Goal: Navigation & Orientation: Find specific page/section

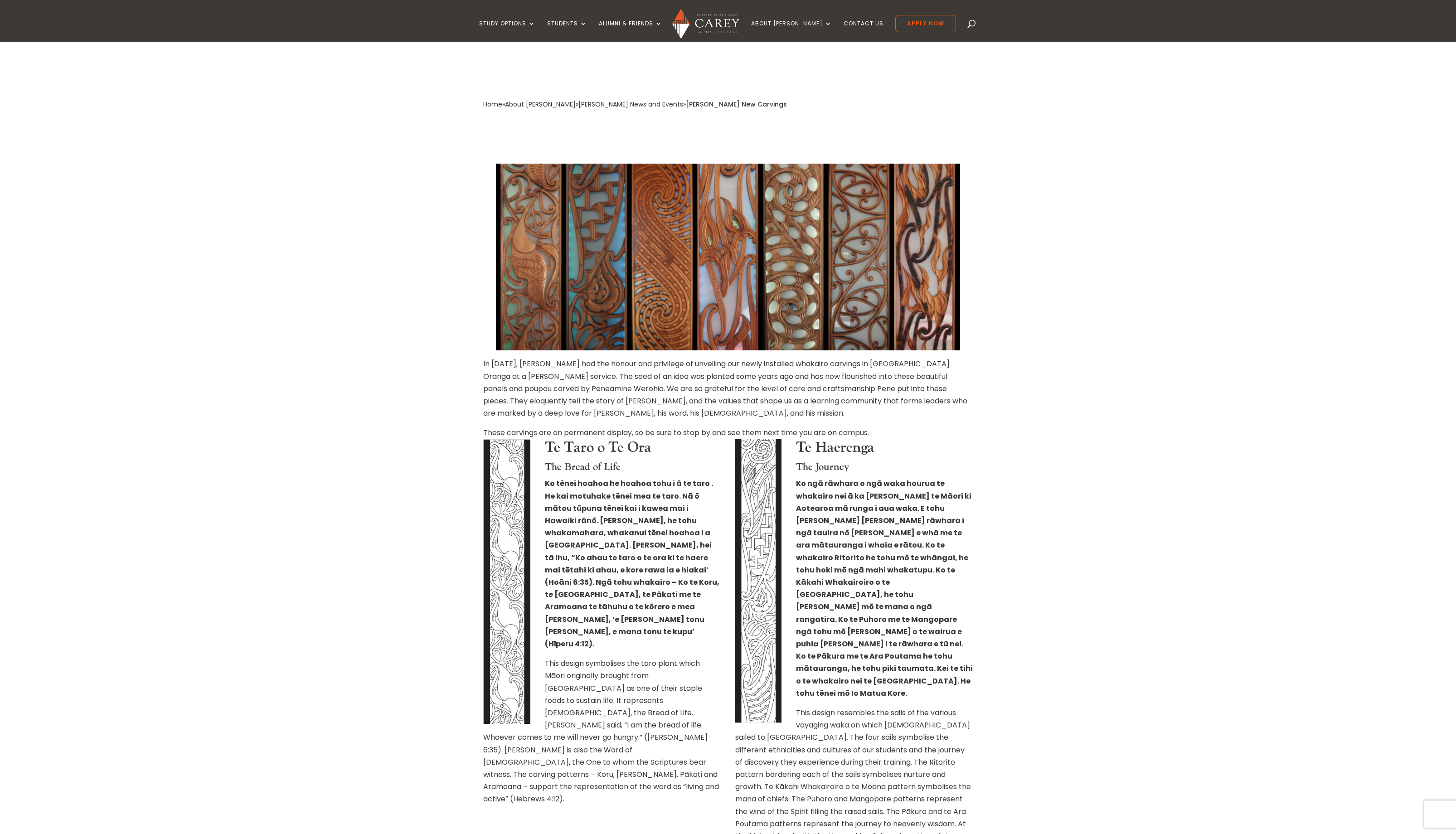
scroll to position [245, 0]
click at [727, 232] on img at bounding box center [727, 257] width 464 height 187
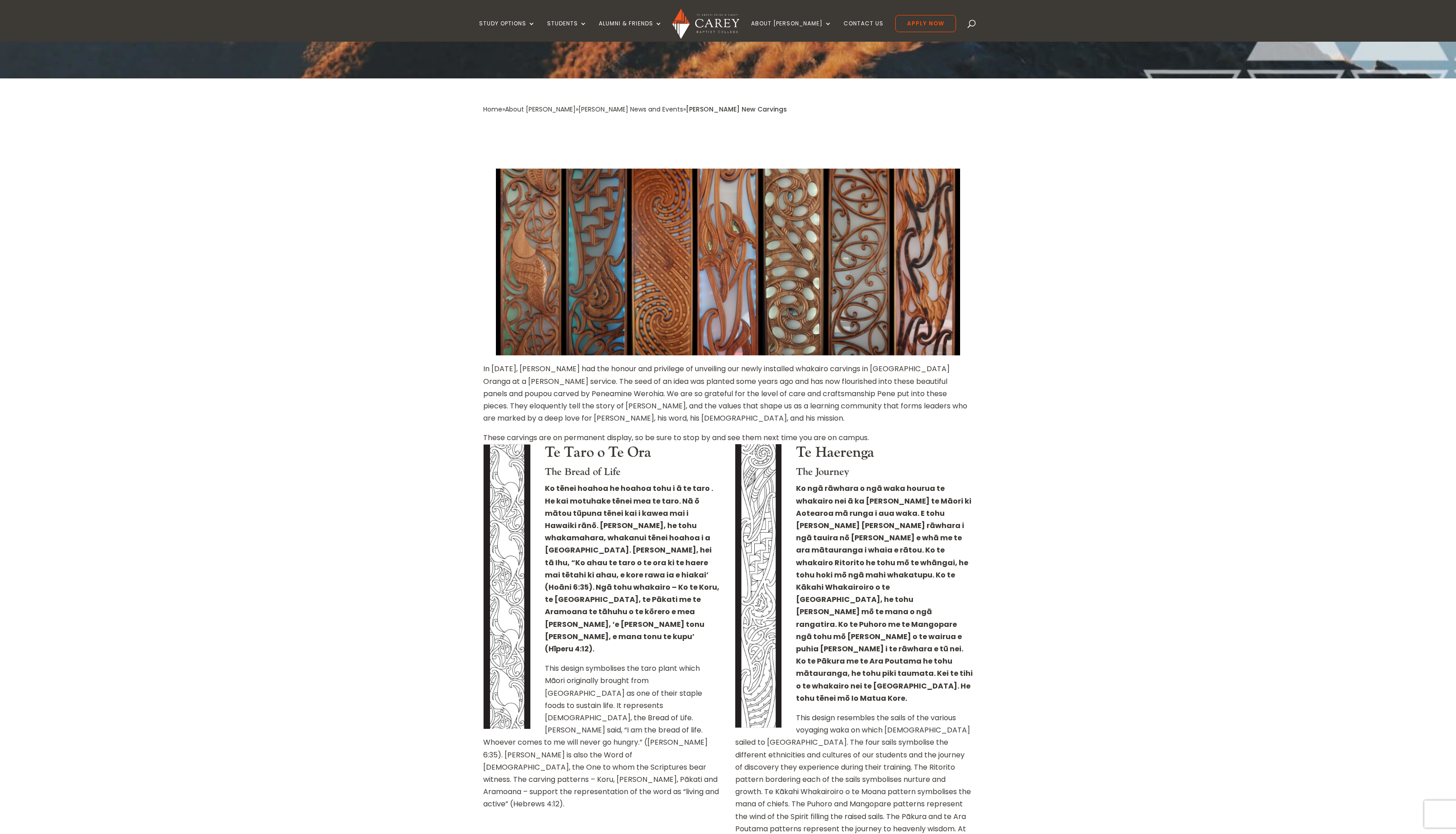
click at [727, 232] on img at bounding box center [727, 262] width 464 height 187
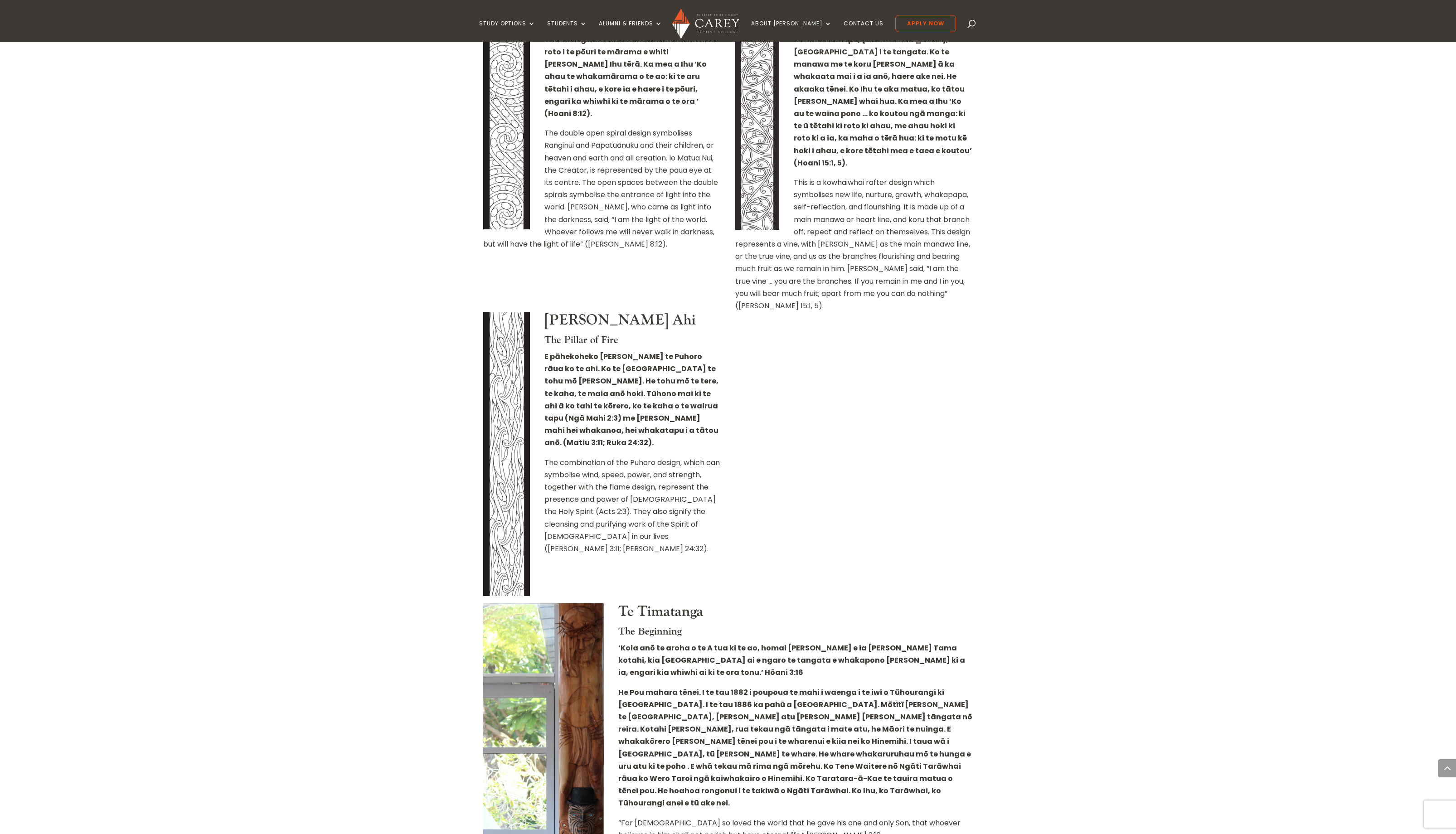
scroll to position [1631, 0]
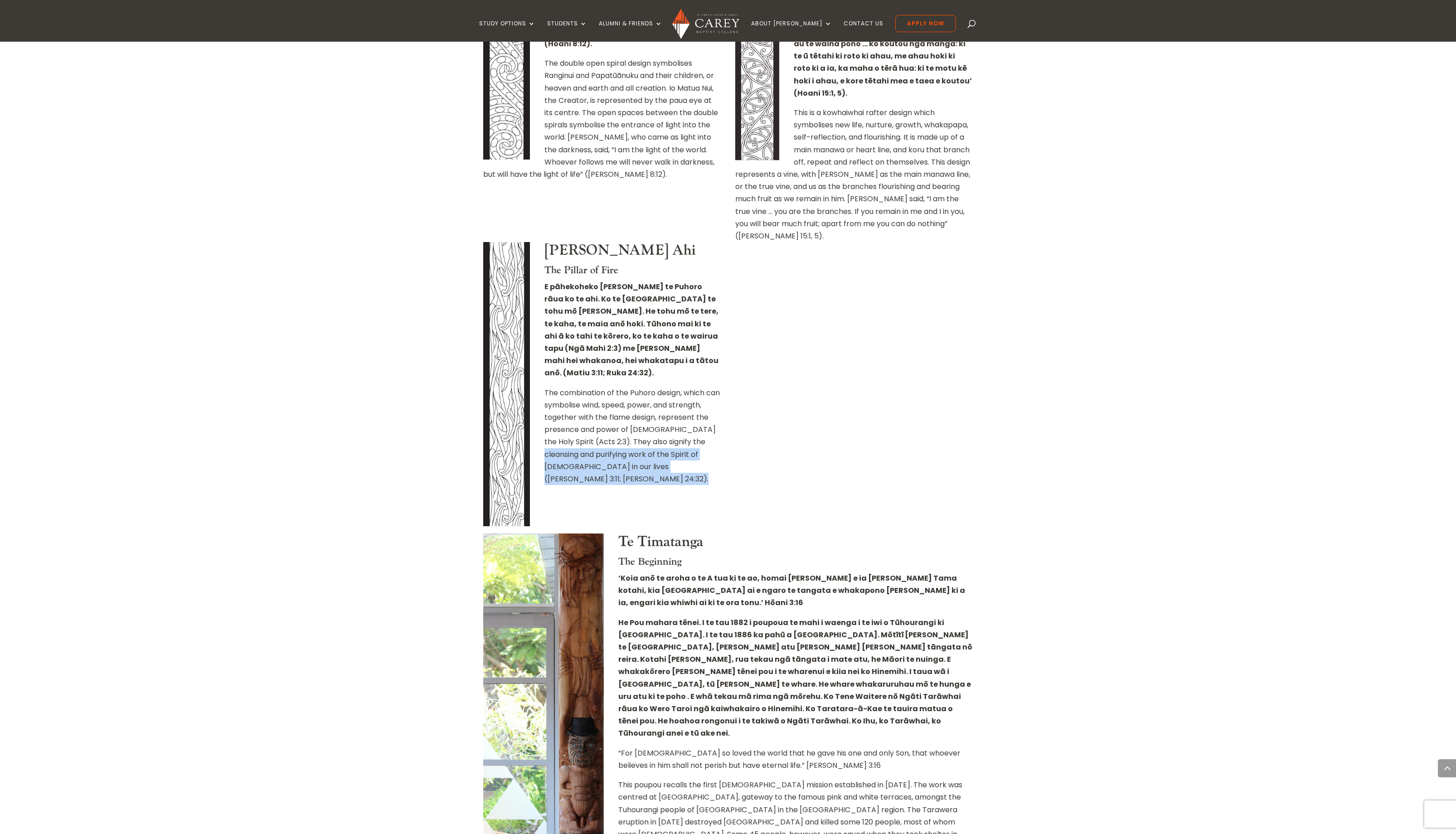
drag, startPoint x: 428, startPoint y: 294, endPoint x: 752, endPoint y: 287, distance: 324.1
click at [752, 287] on div "Home » About [PERSON_NAME] » [PERSON_NAME] News and Events » [PERSON_NAME] New …" at bounding box center [728, 167] width 1456 height 2950
drag, startPoint x: 778, startPoint y: 308, endPoint x: 786, endPoint y: 309, distance: 8.1
click at [778, 308] on div at bounding box center [854, 388] width 237 height 292
click at [938, 242] on div at bounding box center [854, 388] width 237 height 292
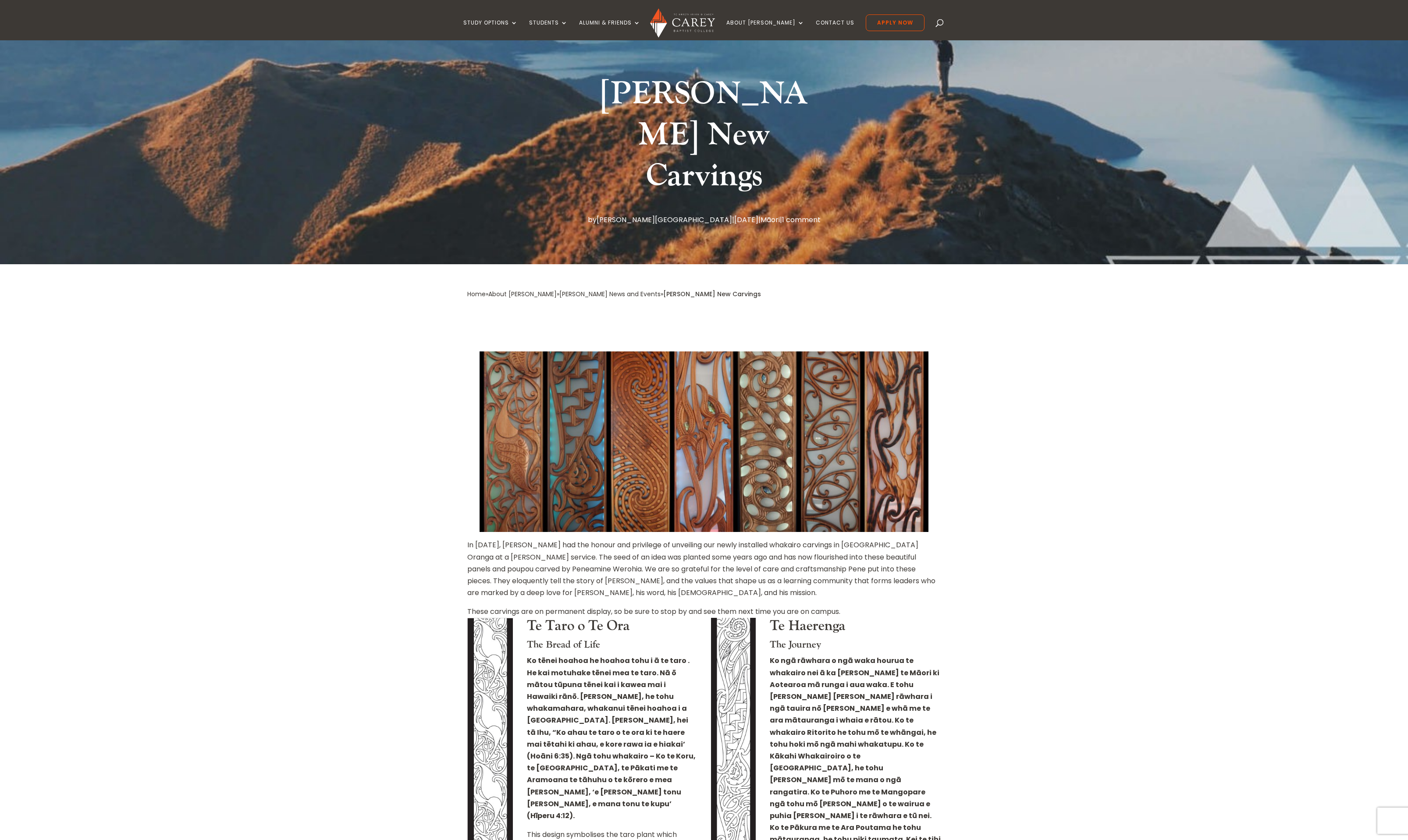
scroll to position [0, 0]
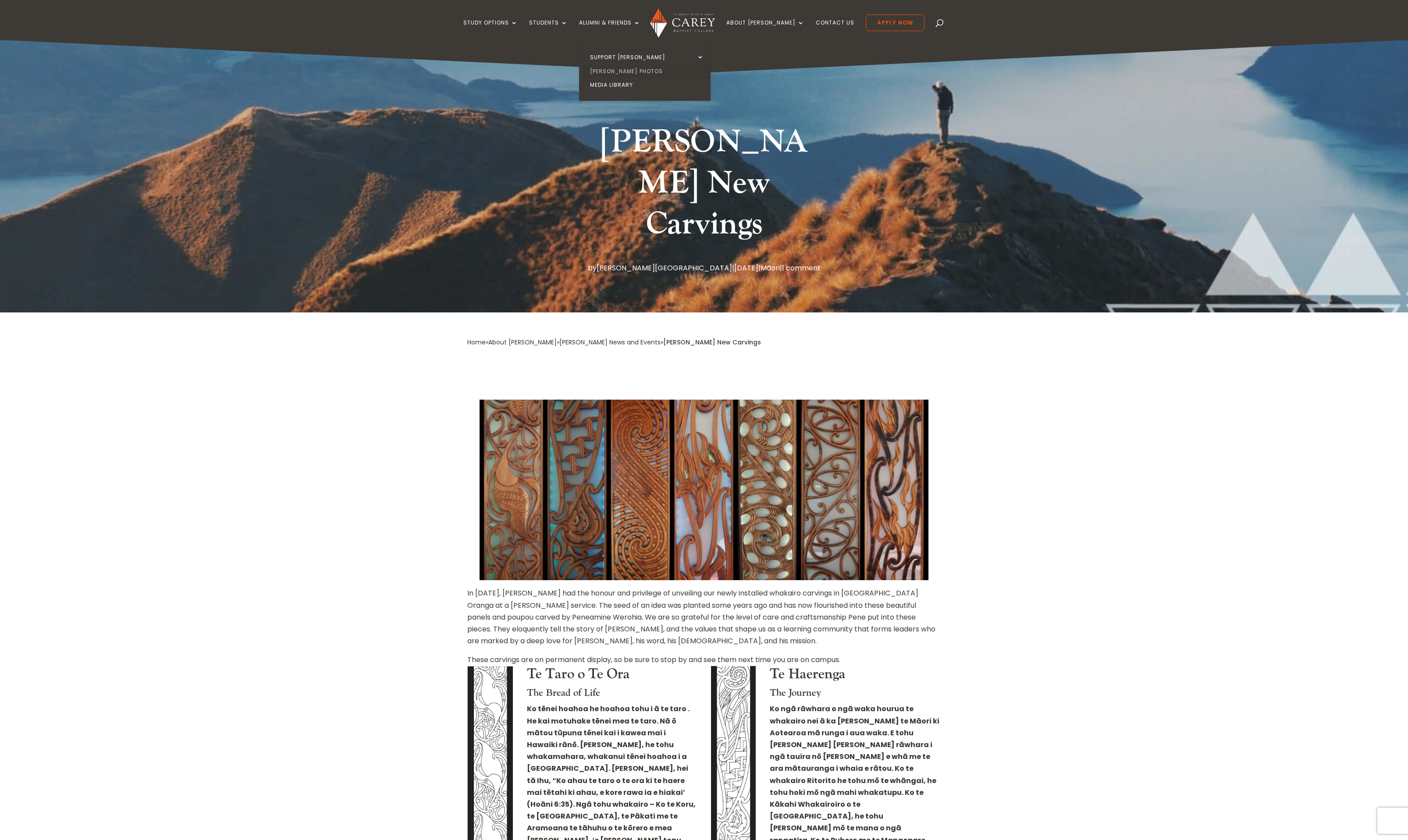
click at [636, 69] on link "[PERSON_NAME] Photos" at bounding box center [647, 72] width 132 height 14
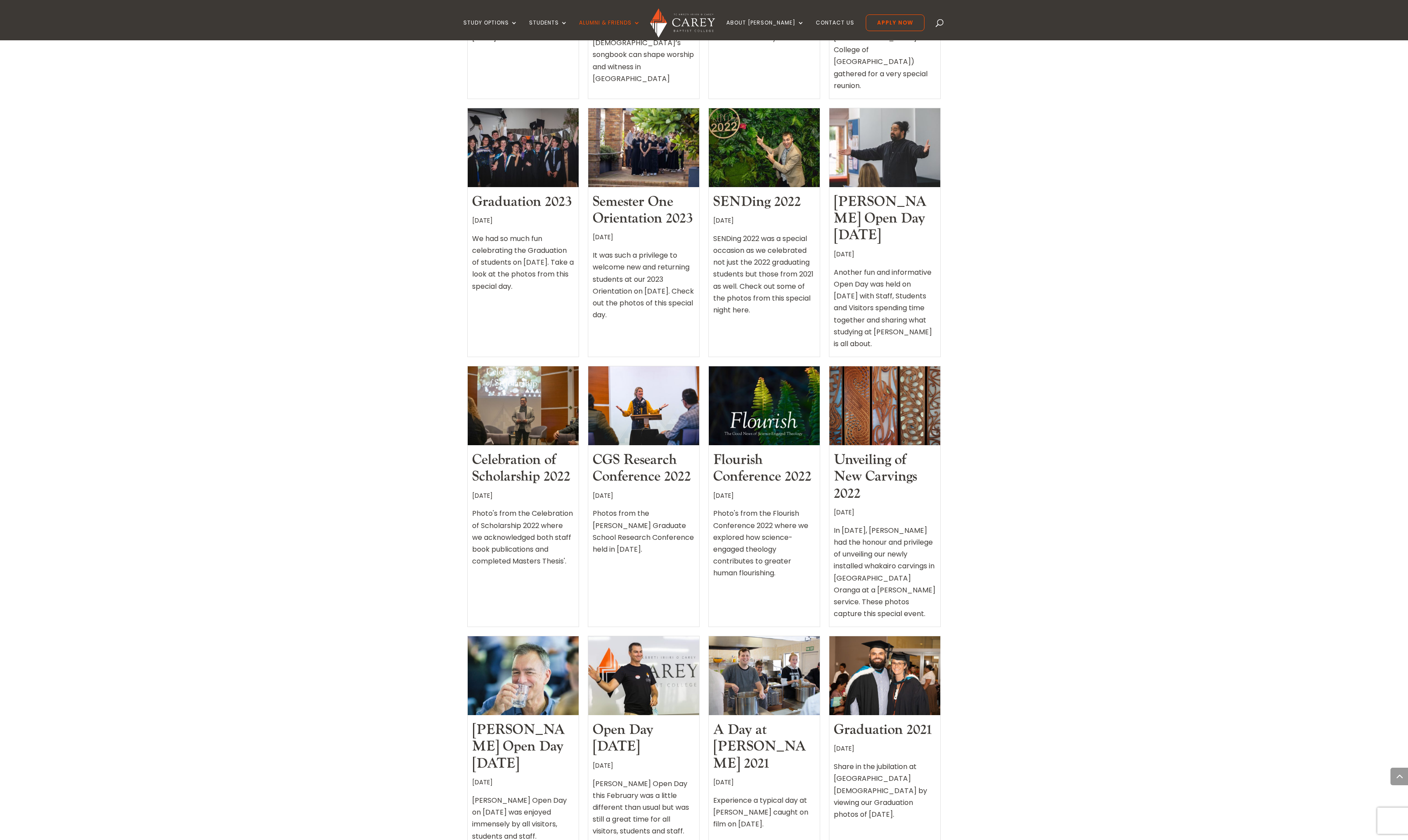
scroll to position [517, 0]
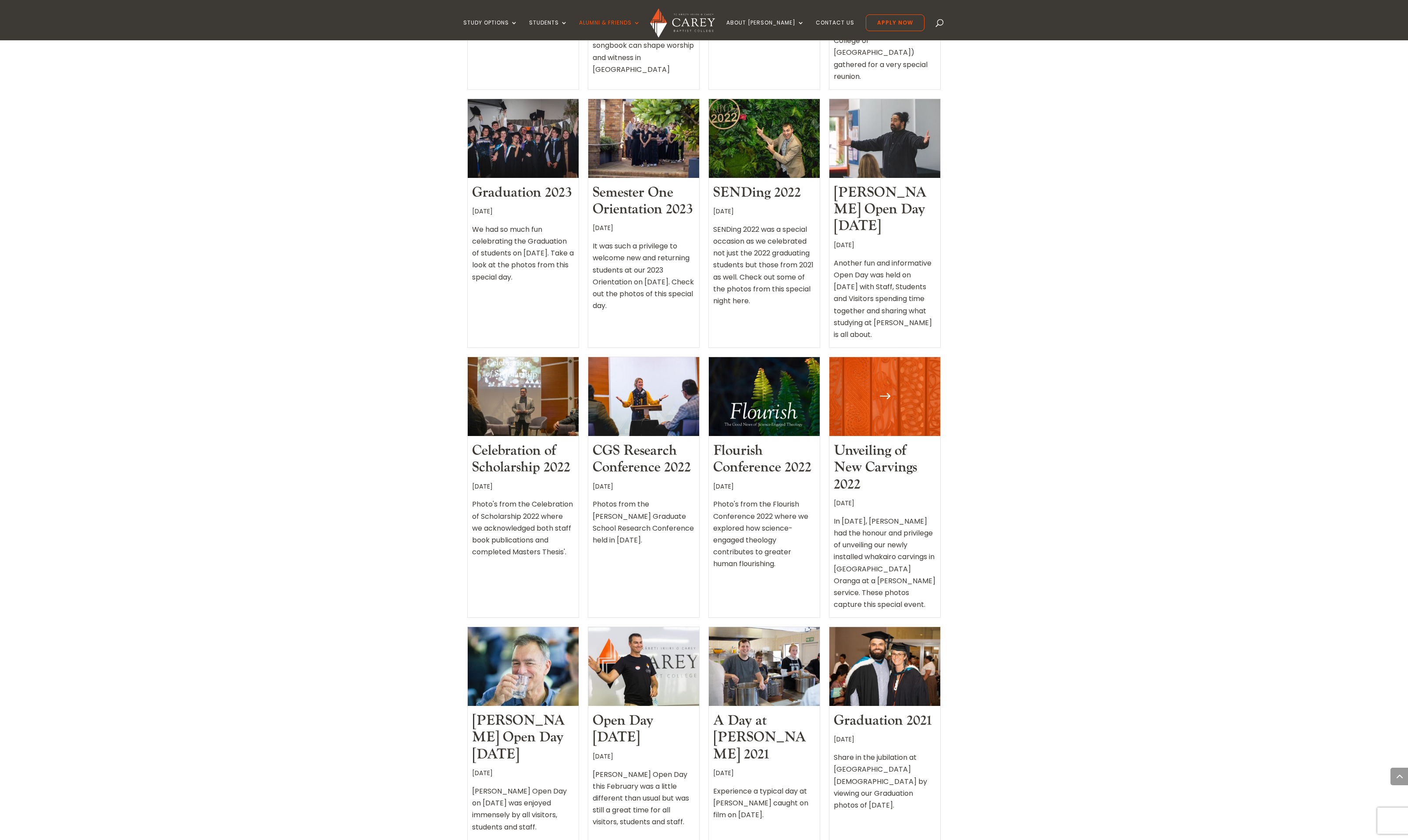
click at [881, 357] on div at bounding box center [884, 397] width 111 height 79
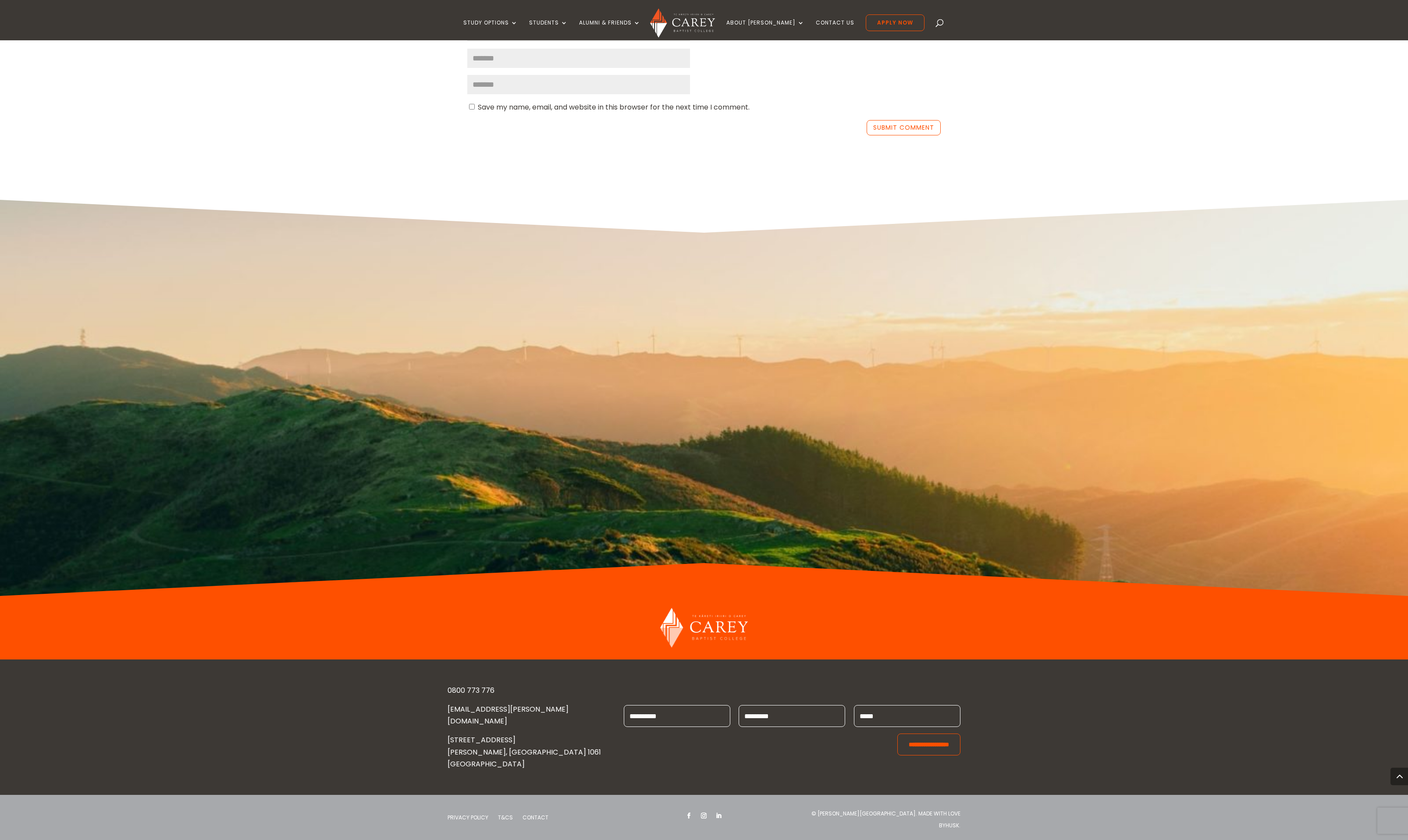
scroll to position [2209, 0]
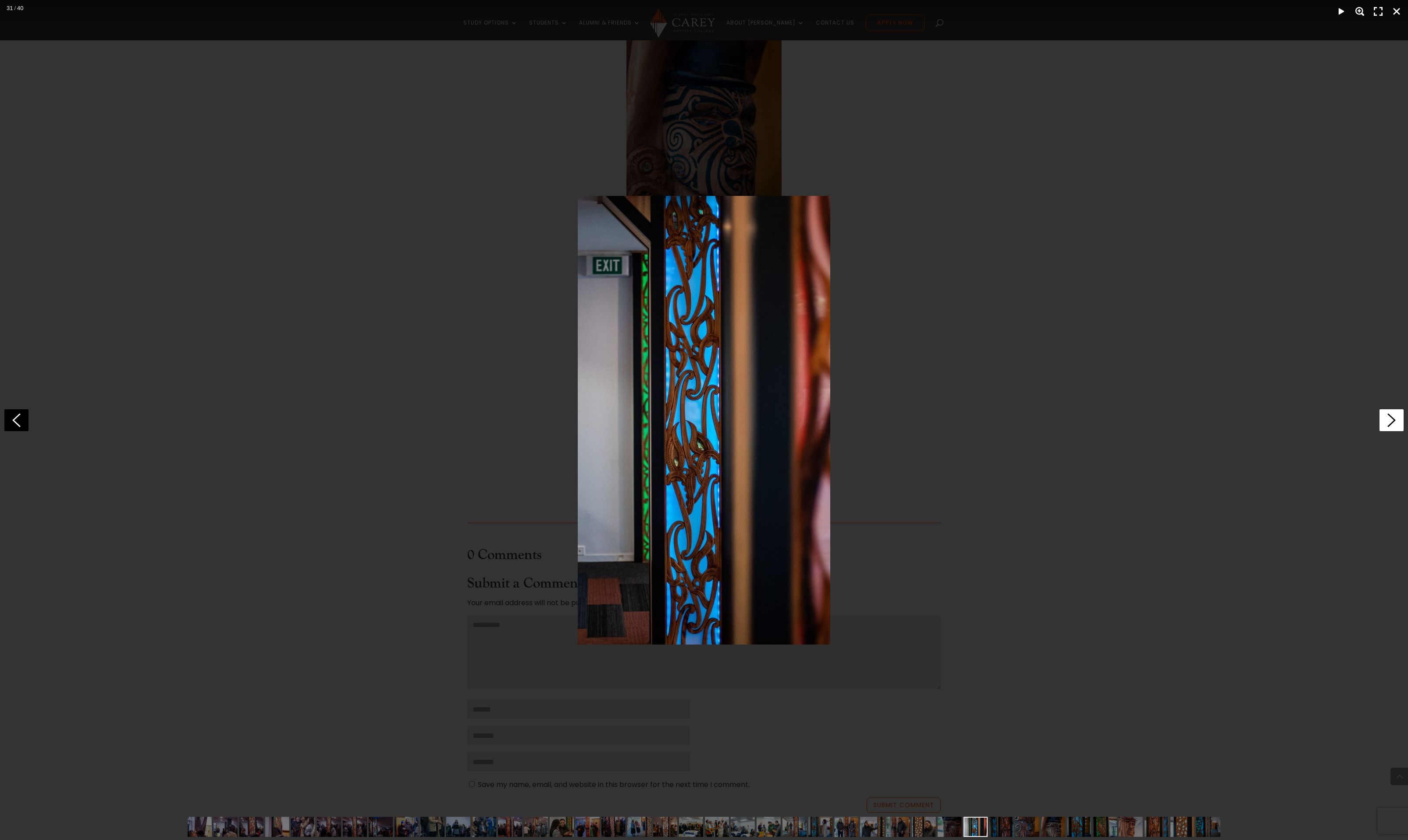
click at [1391, 418] on icon at bounding box center [1392, 420] width 24 height 22
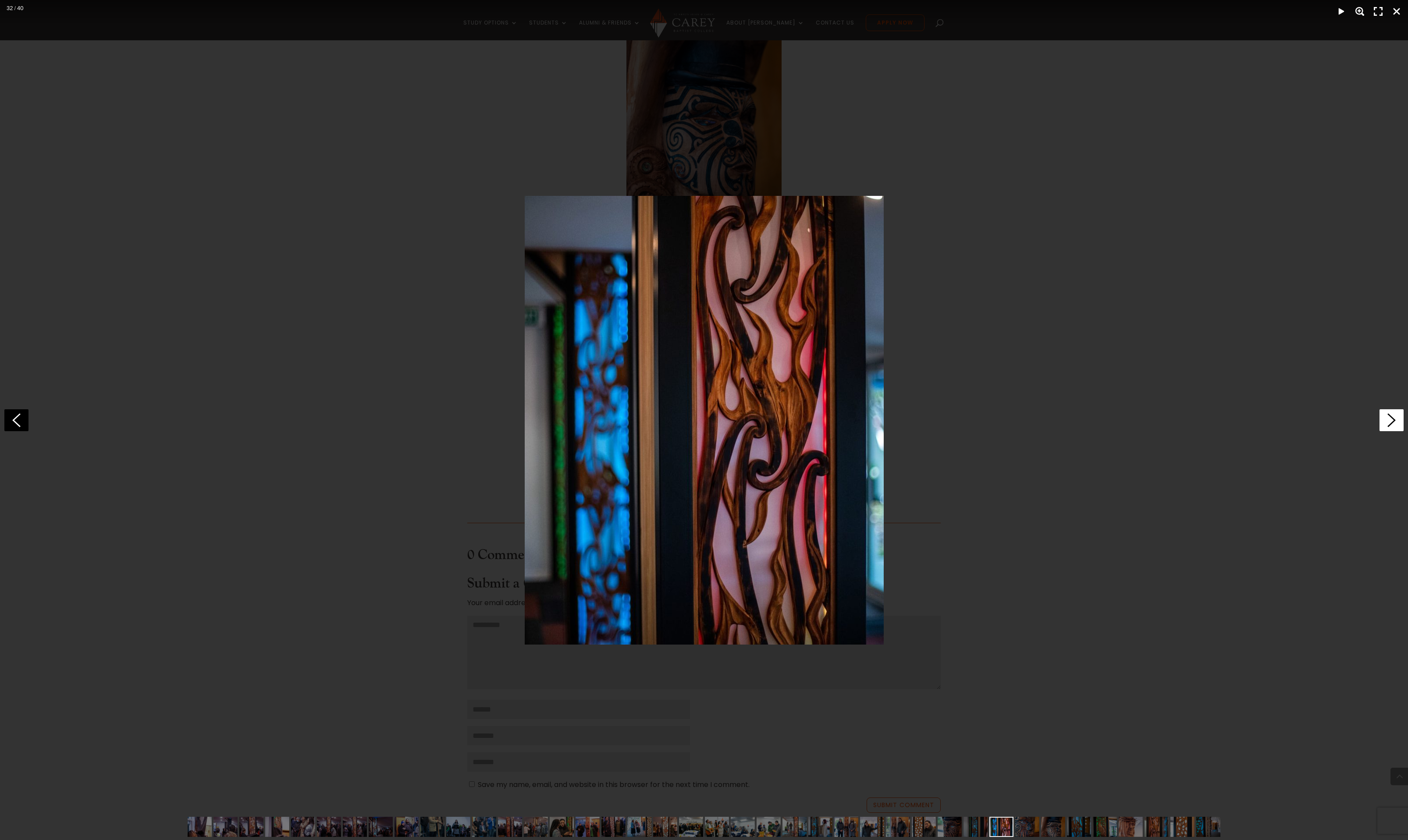
click at [1391, 418] on icon at bounding box center [1392, 420] width 24 height 22
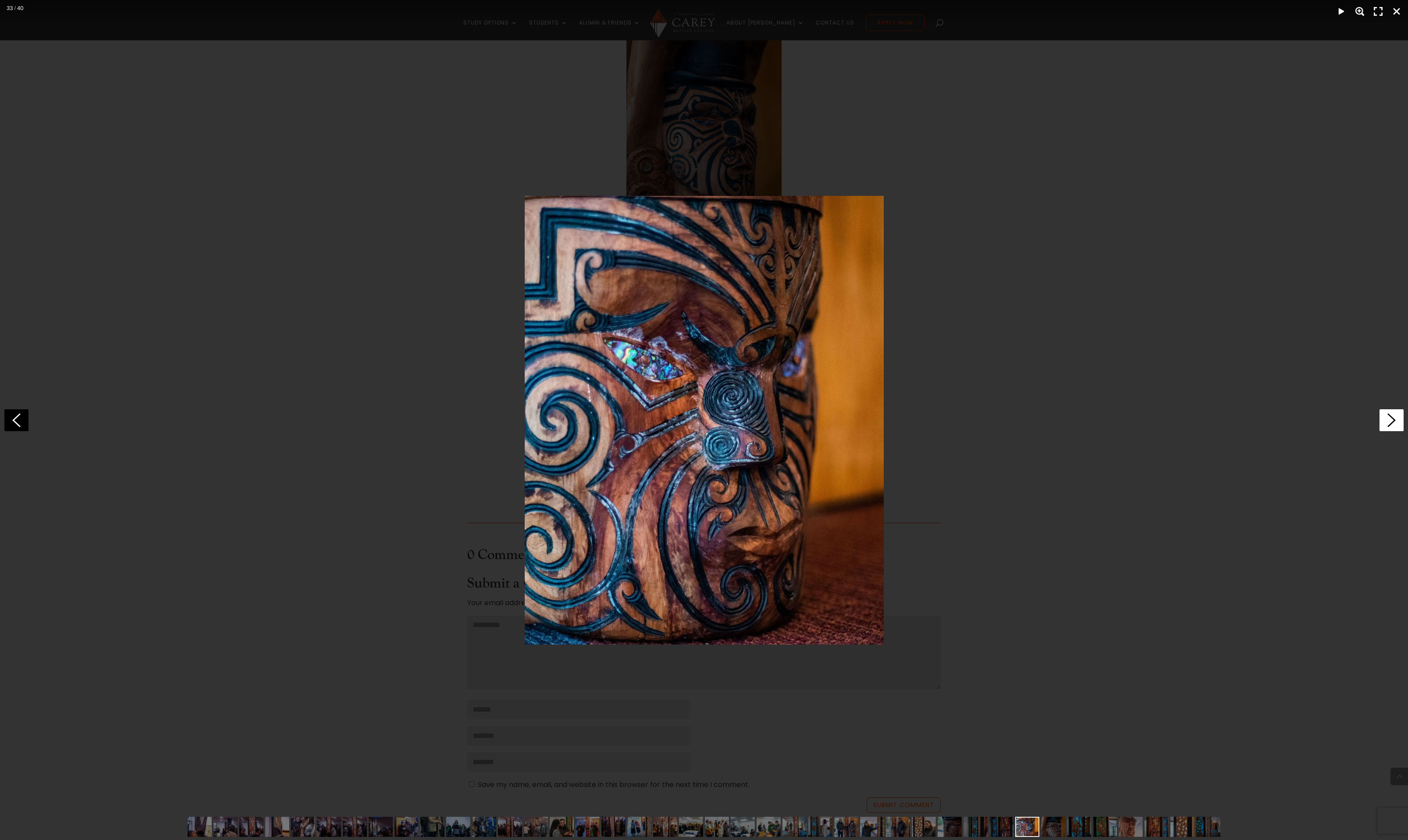
click at [1391, 418] on icon at bounding box center [1392, 420] width 24 height 22
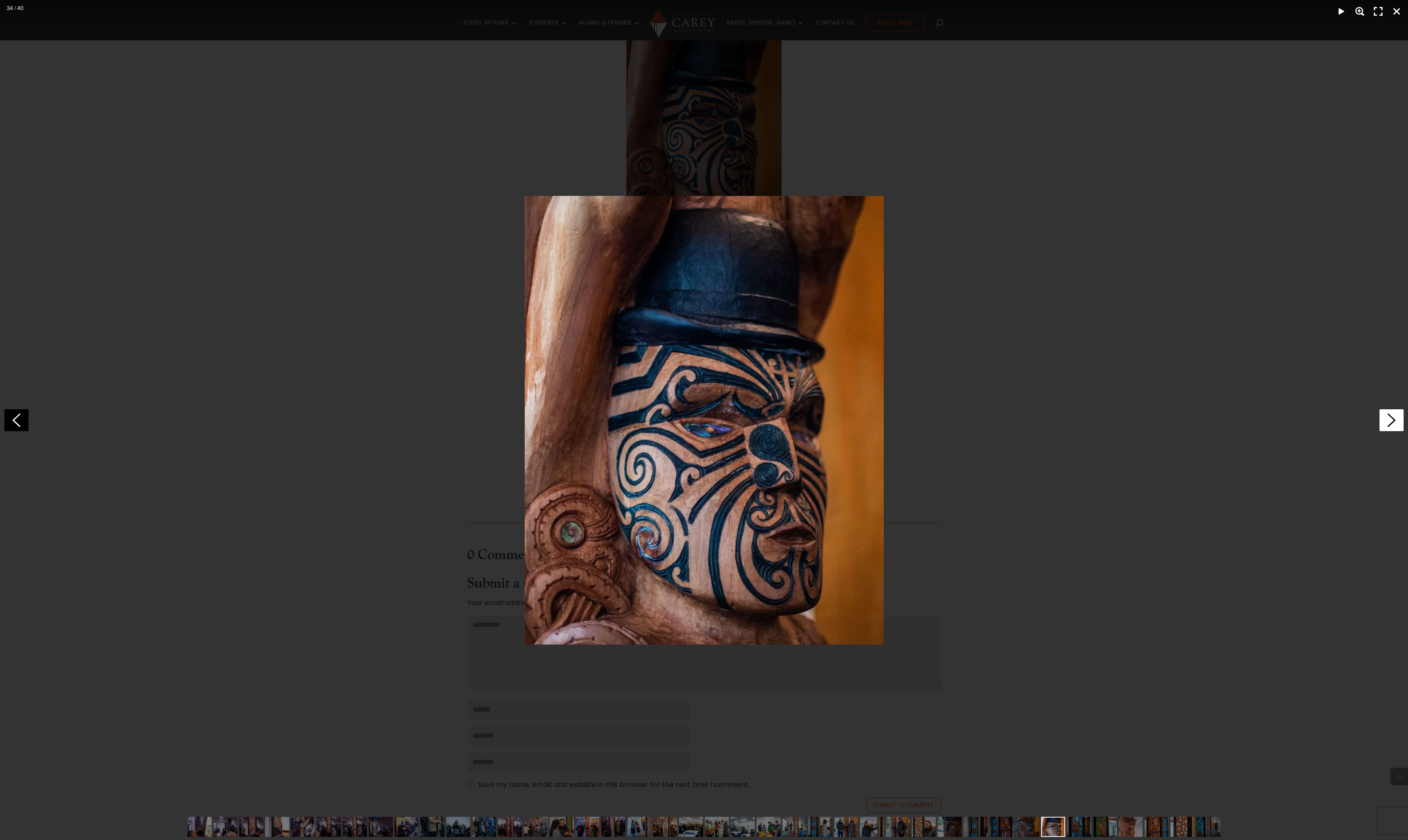
click at [1391, 418] on icon at bounding box center [1392, 420] width 24 height 22
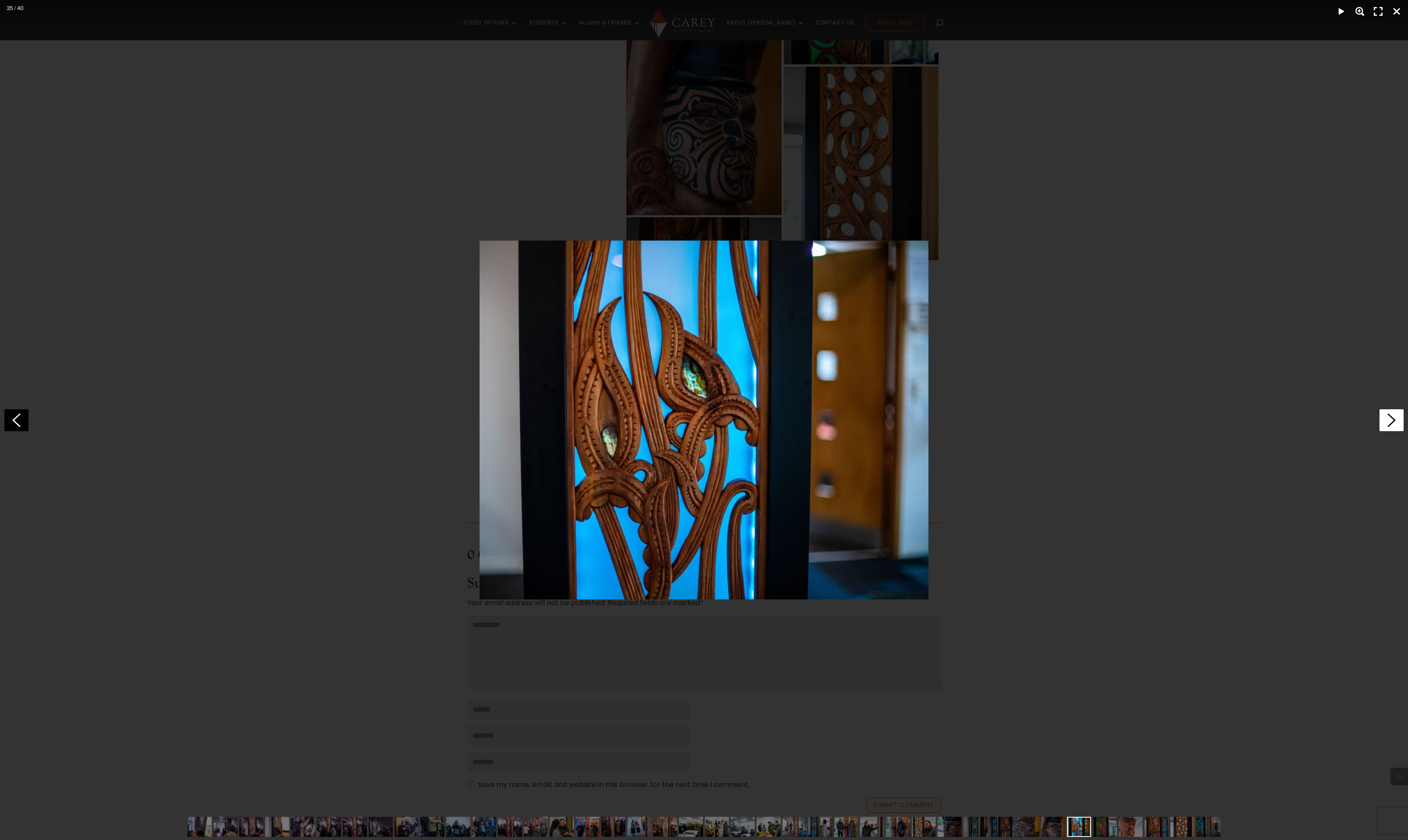
click at [1391, 418] on icon at bounding box center [1392, 420] width 24 height 22
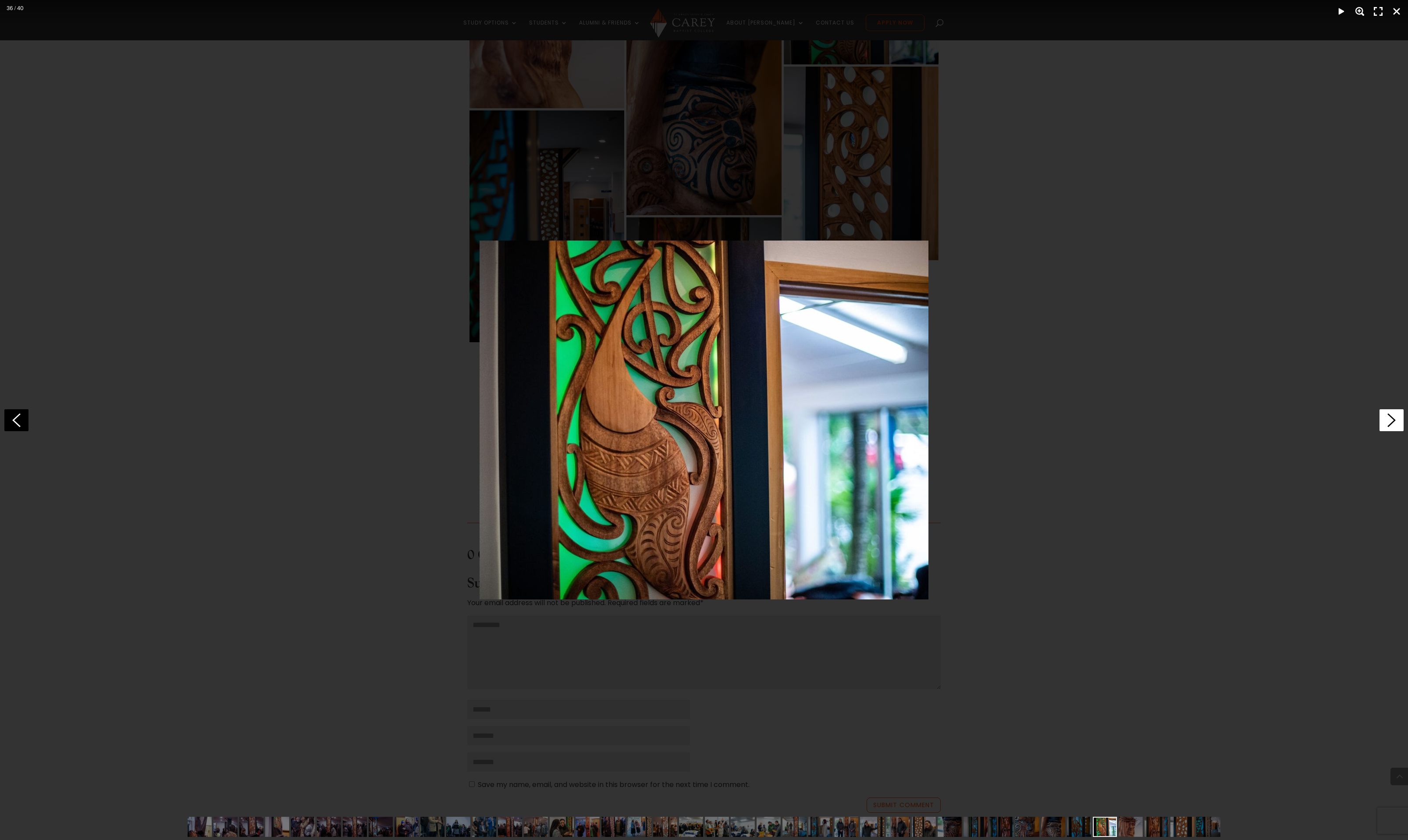
click at [1391, 418] on icon at bounding box center [1392, 420] width 24 height 22
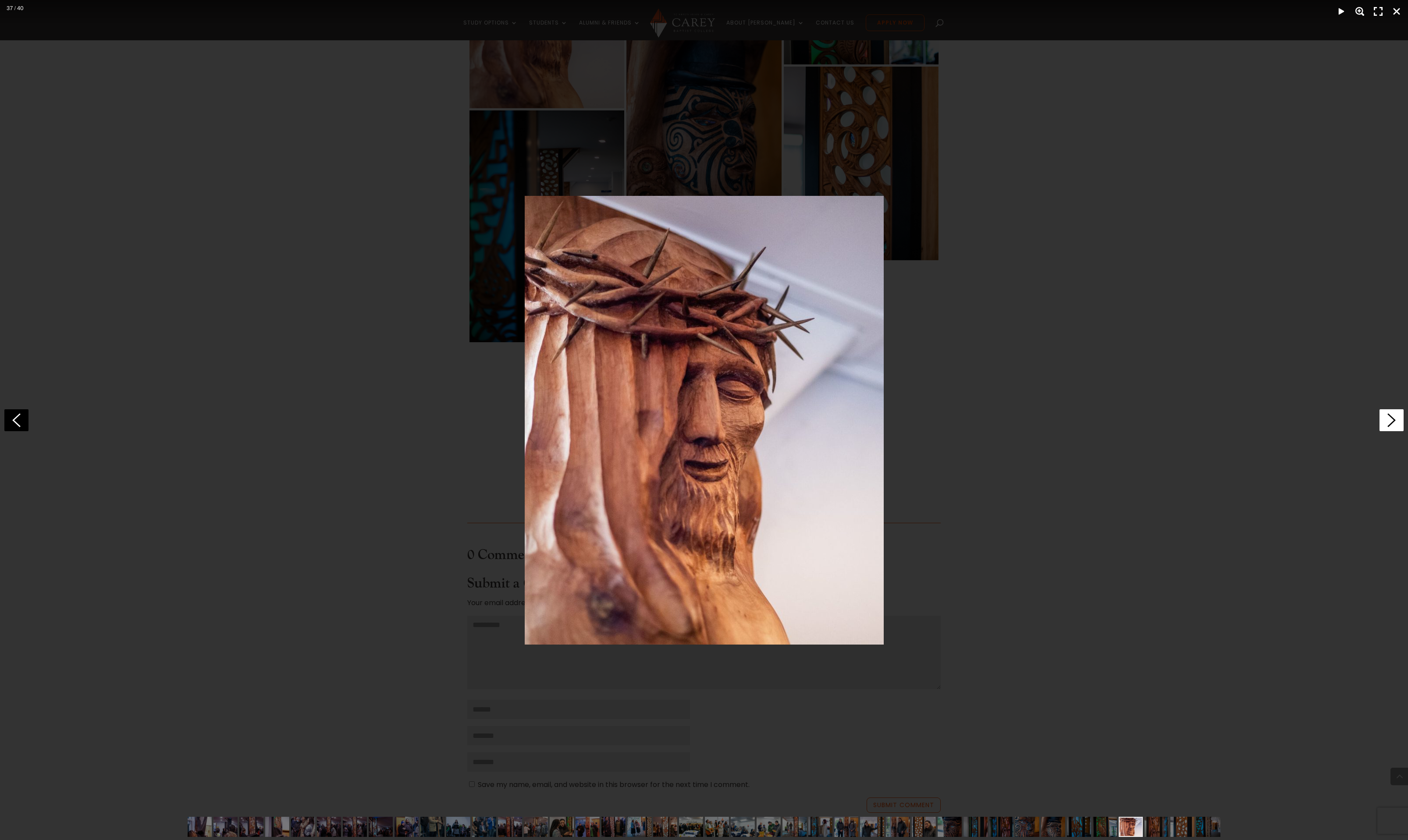
click at [1391, 418] on icon at bounding box center [1392, 420] width 24 height 22
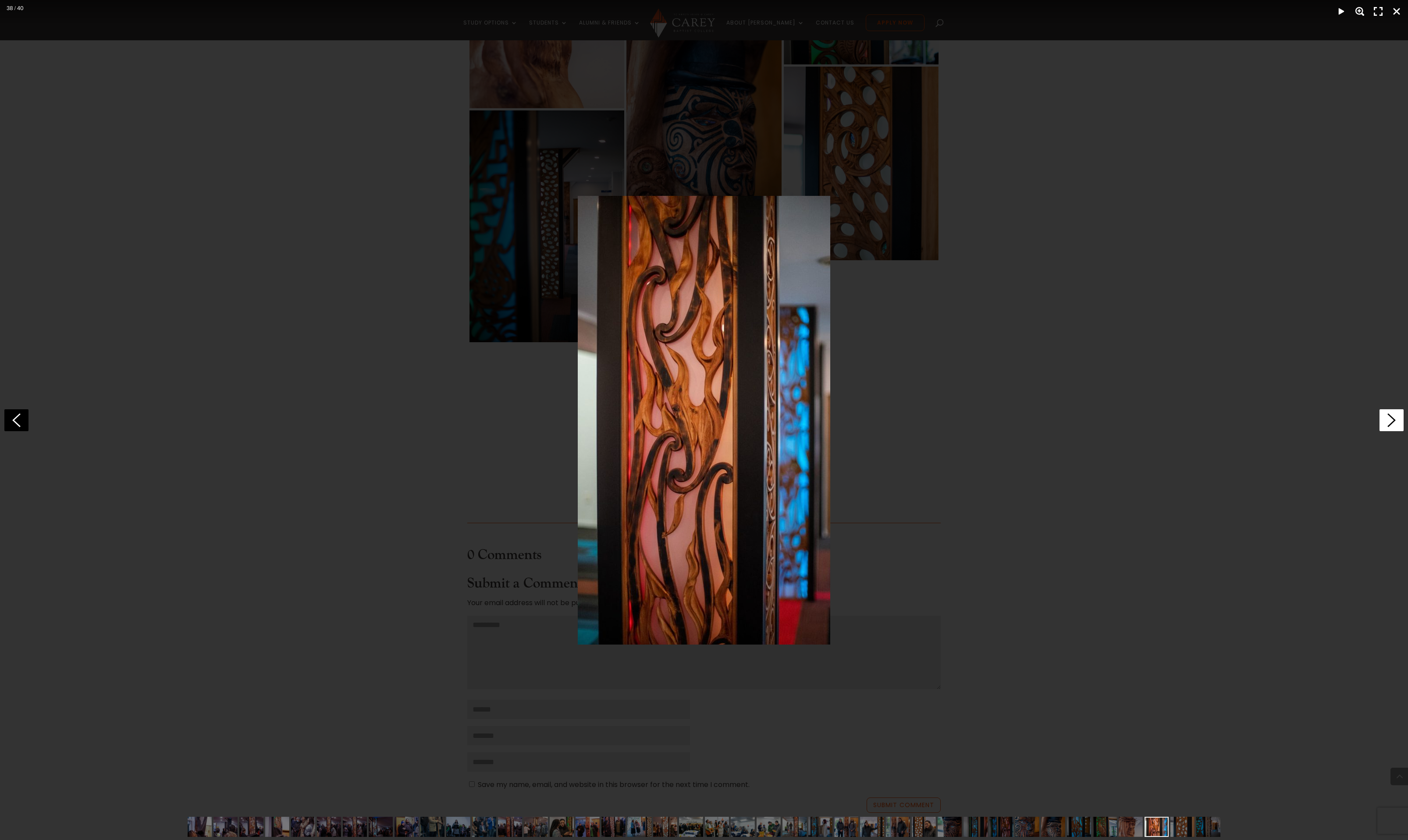
click at [1391, 418] on icon at bounding box center [1392, 420] width 24 height 22
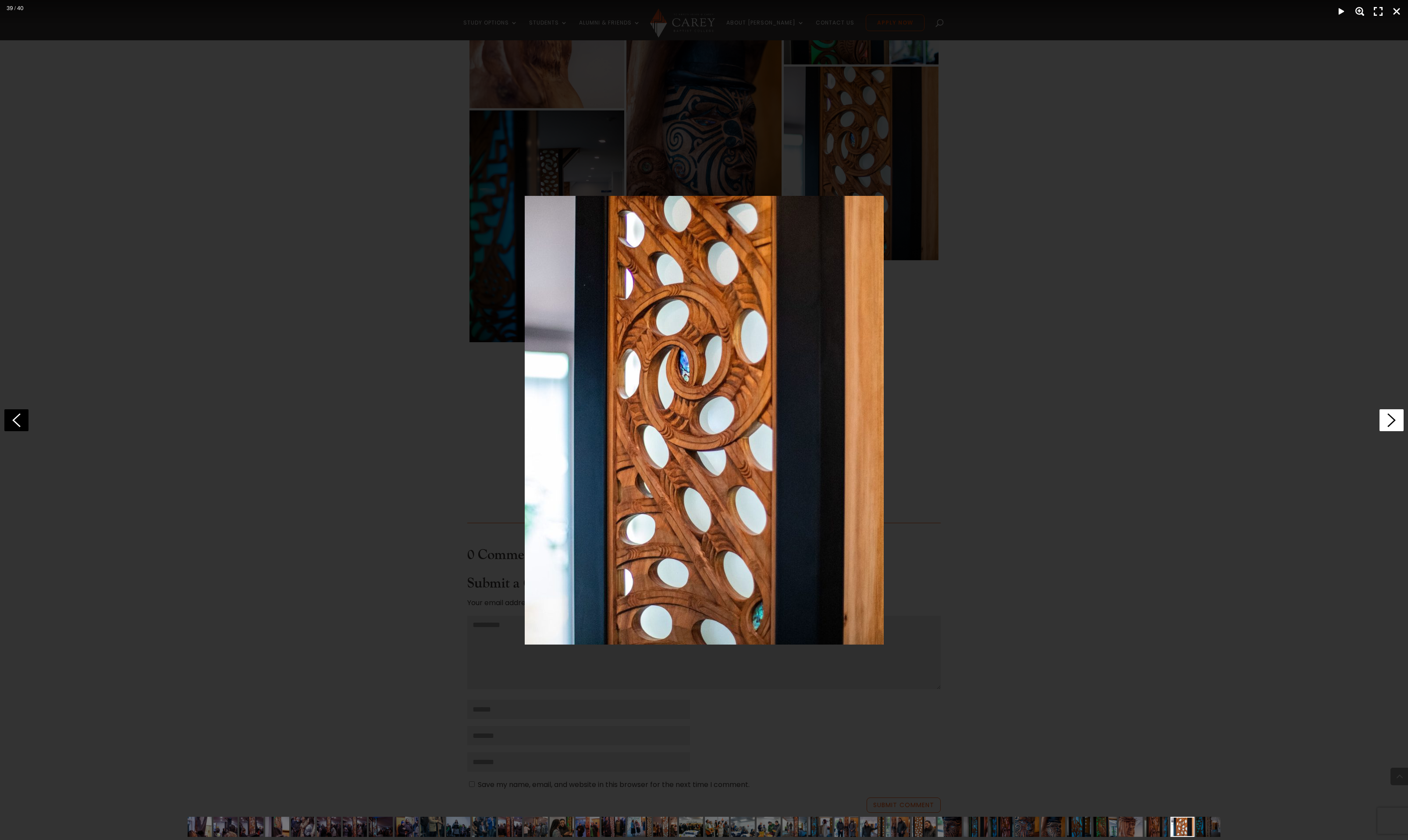
click at [1391, 418] on icon at bounding box center [1392, 420] width 24 height 22
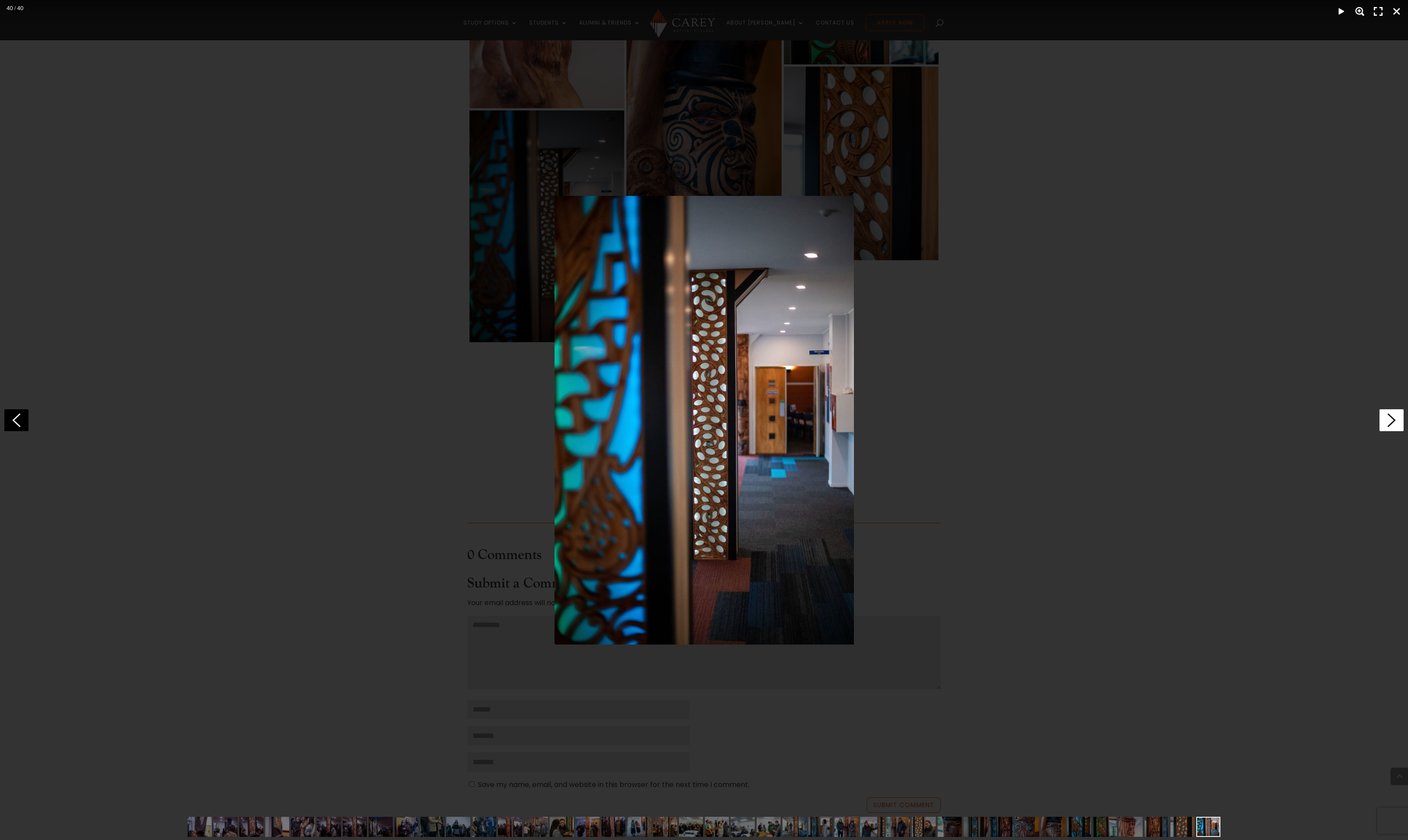
click at [1391, 418] on icon at bounding box center [1392, 420] width 24 height 22
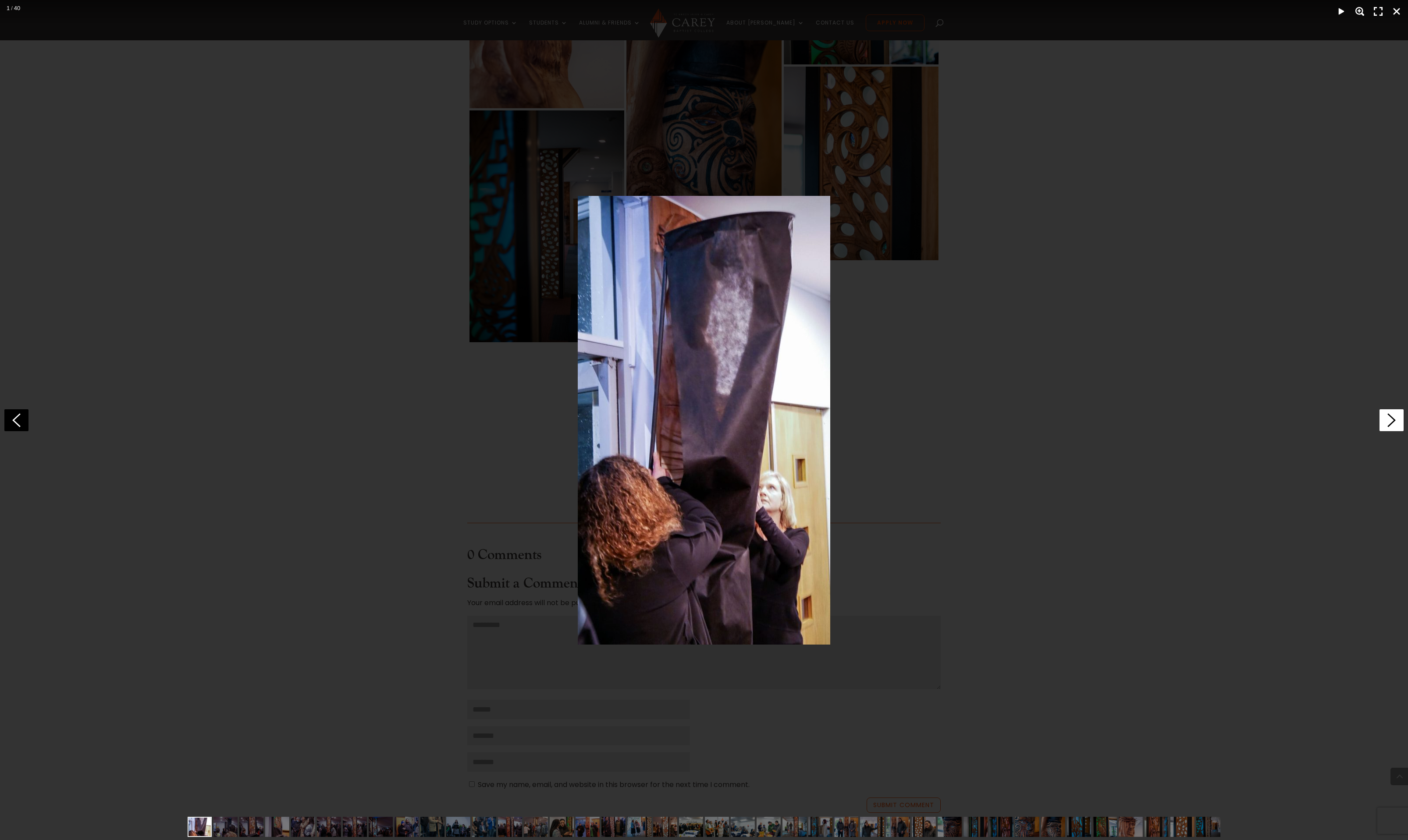
click at [1391, 418] on icon at bounding box center [1392, 420] width 24 height 22
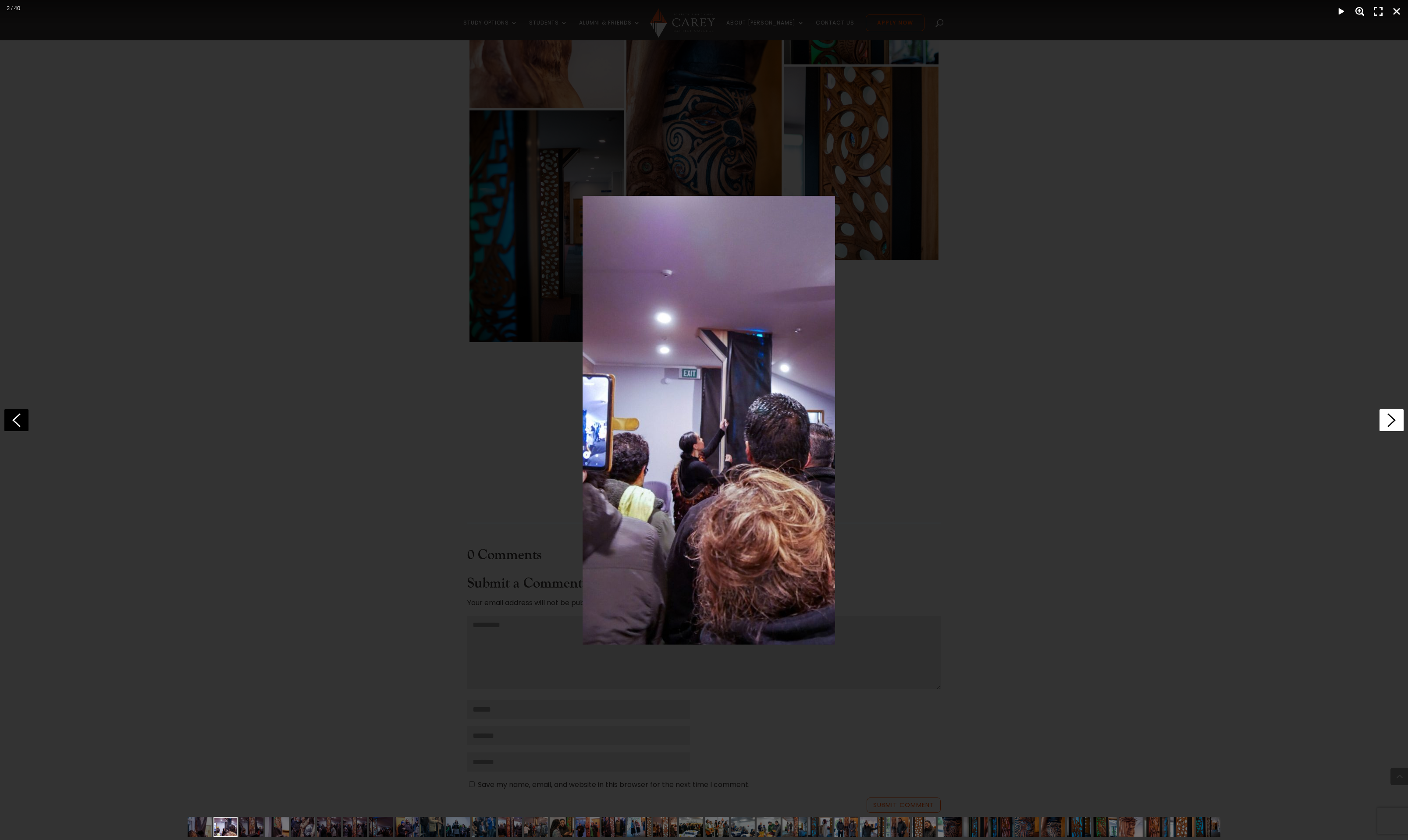
click at [1391, 418] on icon at bounding box center [1392, 420] width 24 height 22
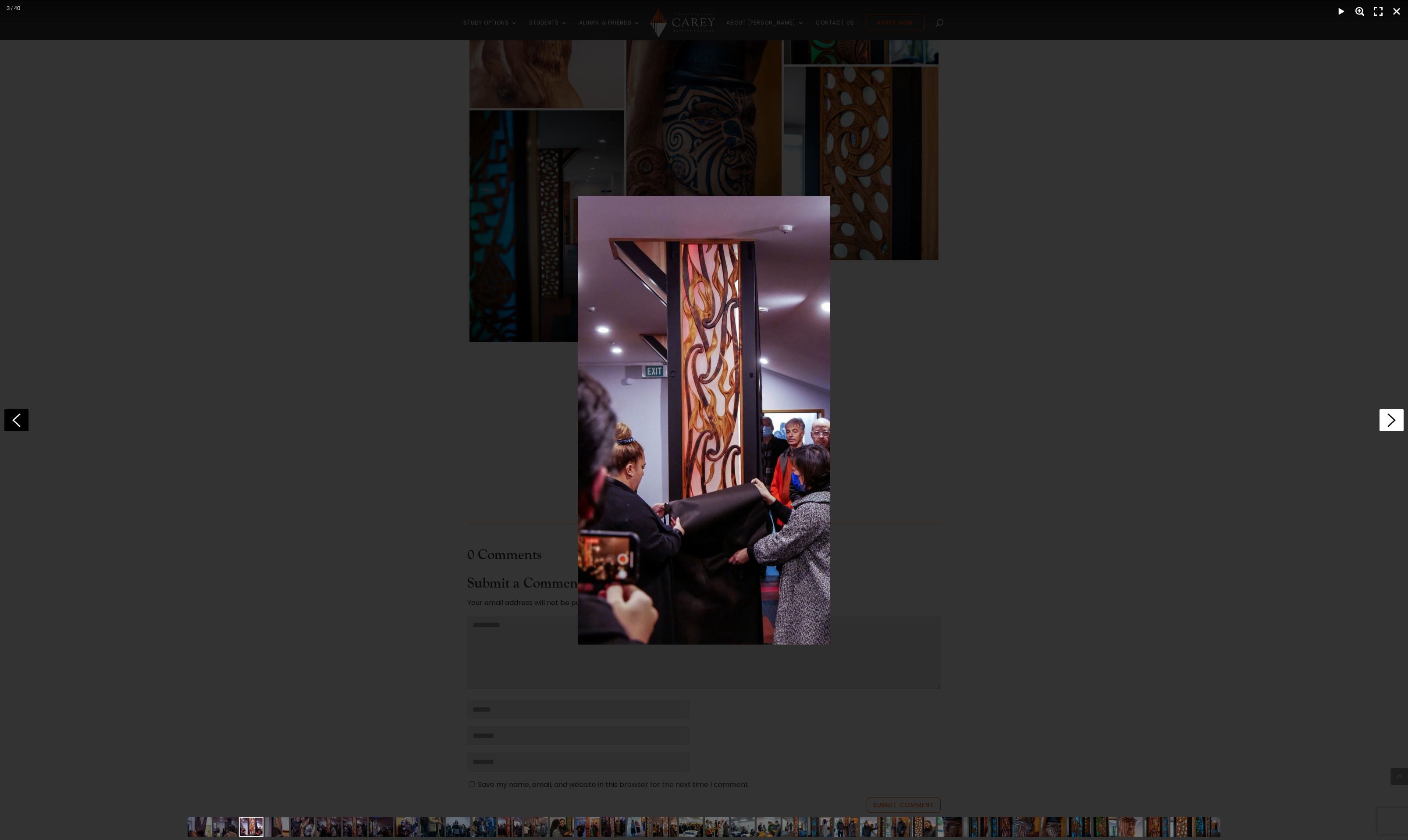
click at [1391, 418] on icon at bounding box center [1392, 420] width 24 height 22
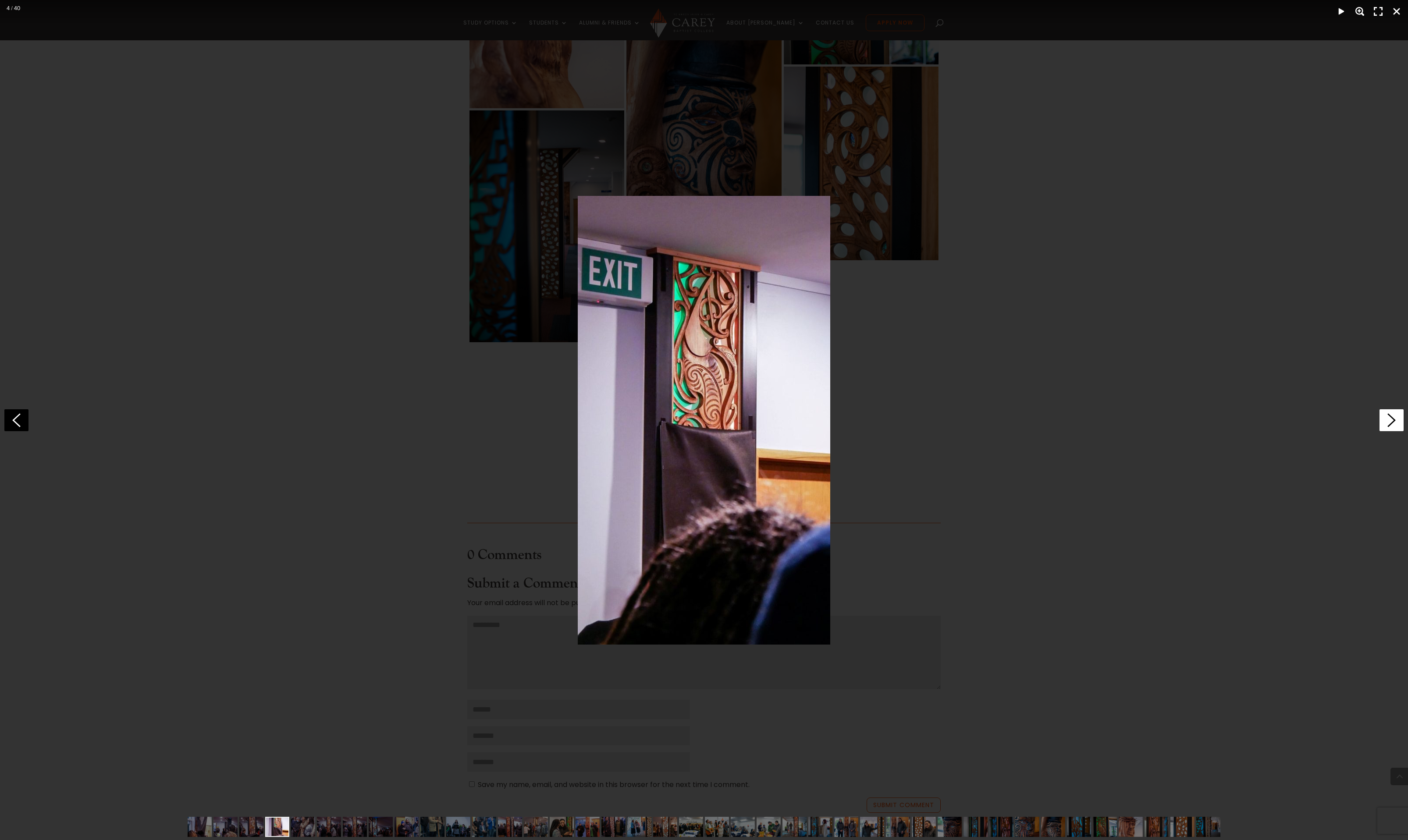
click at [1391, 418] on icon at bounding box center [1392, 420] width 24 height 22
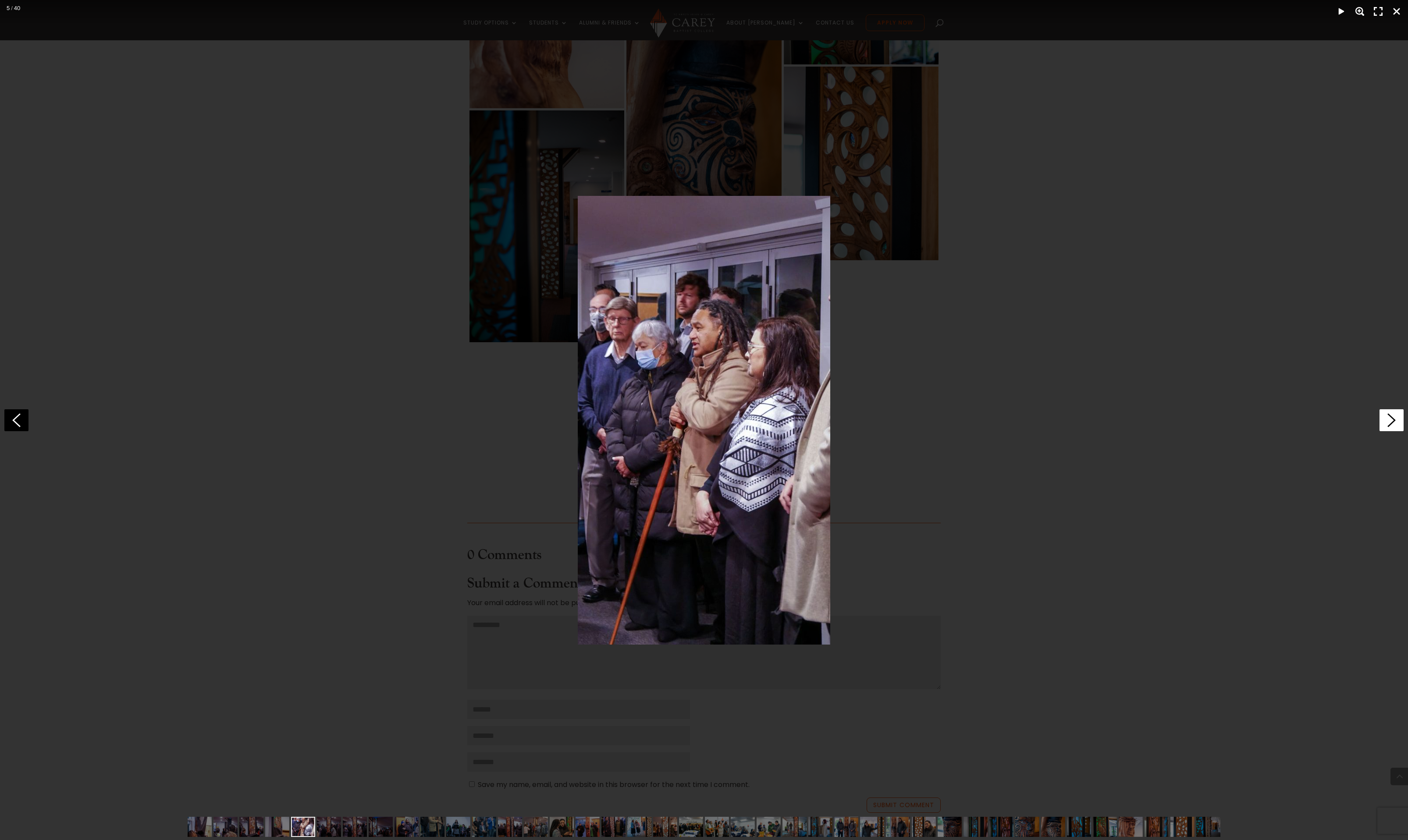
click at [1391, 418] on icon at bounding box center [1392, 420] width 24 height 22
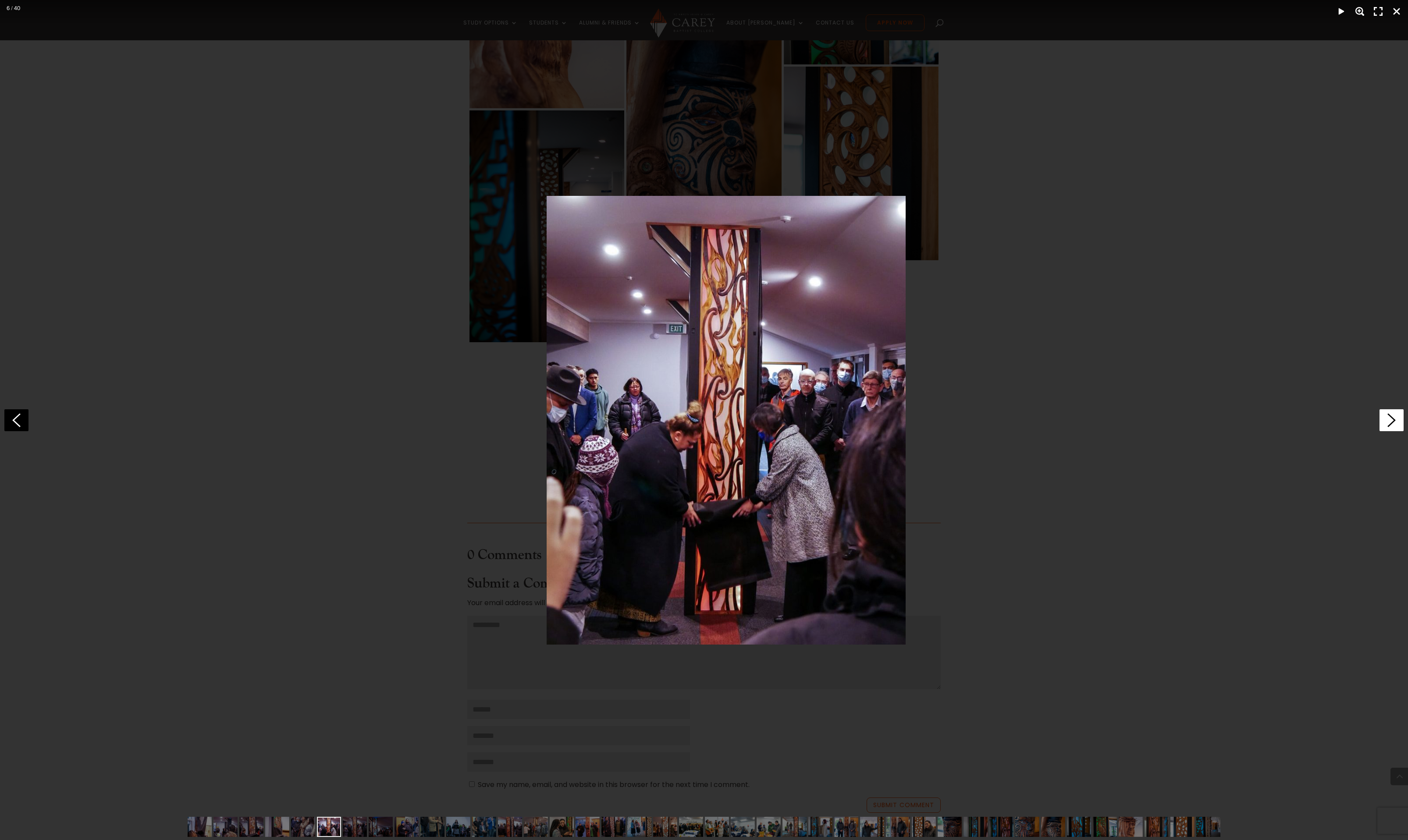
click at [1391, 418] on icon at bounding box center [1392, 420] width 24 height 22
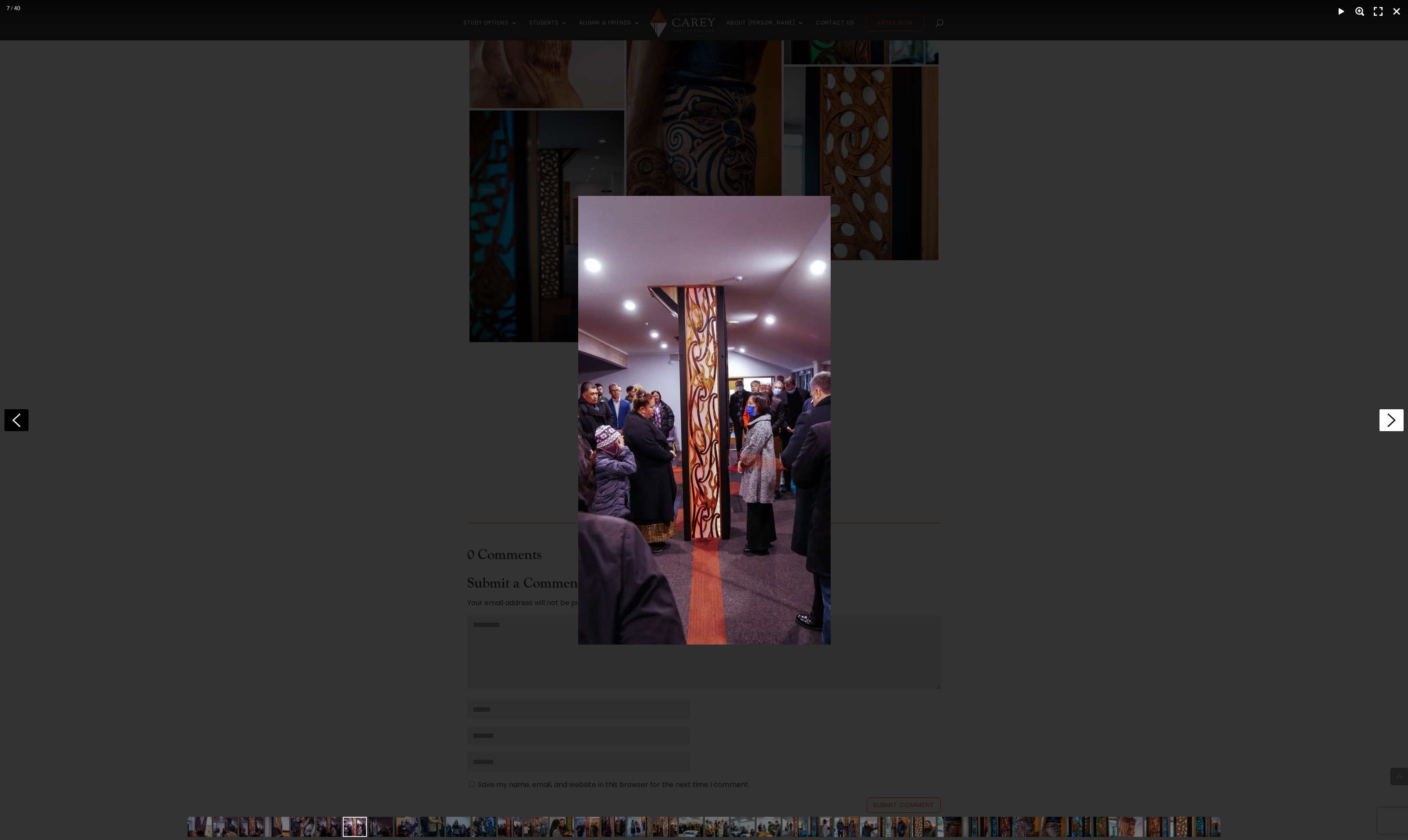
click at [1391, 418] on icon at bounding box center [1392, 420] width 24 height 22
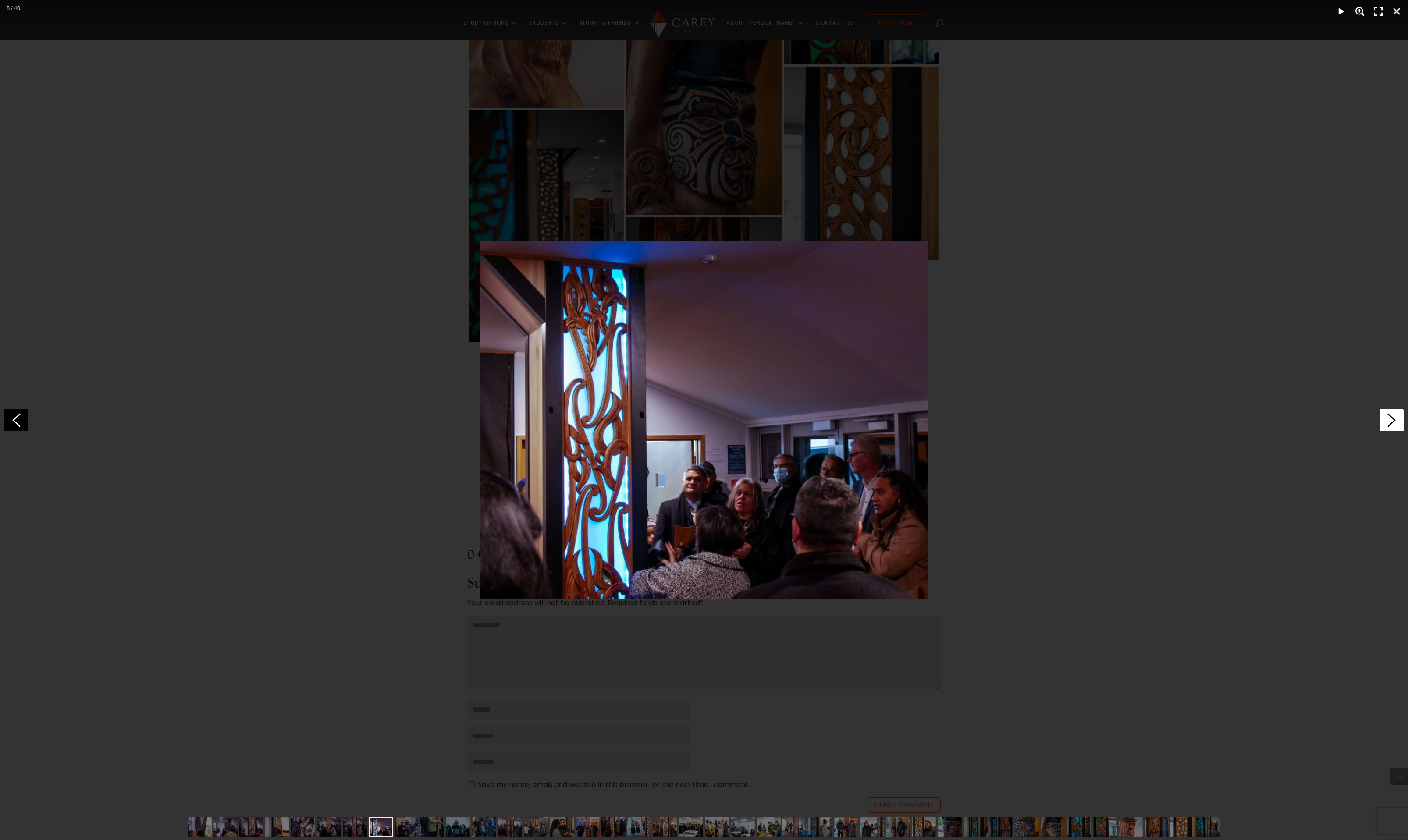
click at [1391, 418] on icon at bounding box center [1392, 420] width 24 height 22
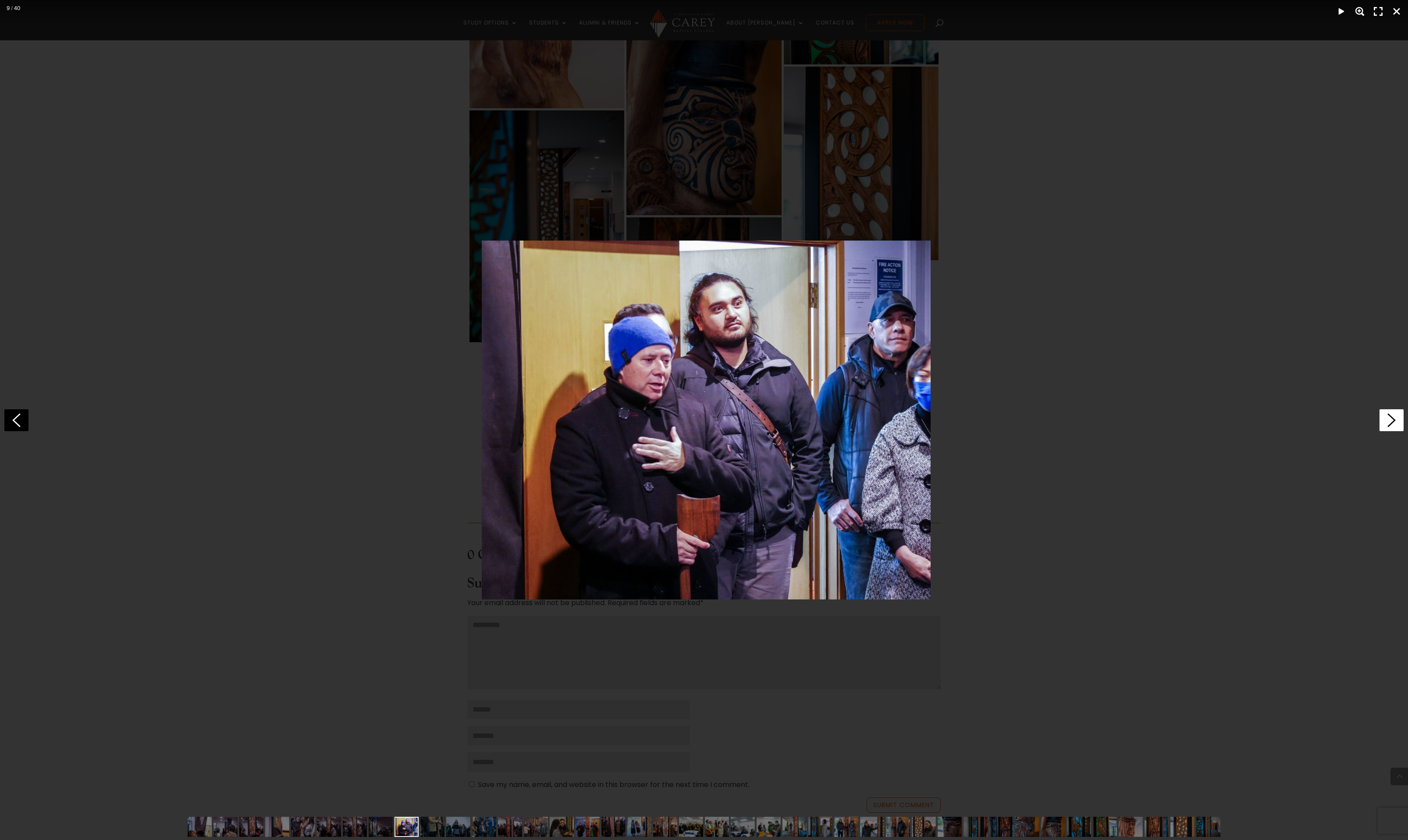
click at [1391, 418] on icon at bounding box center [1392, 420] width 24 height 22
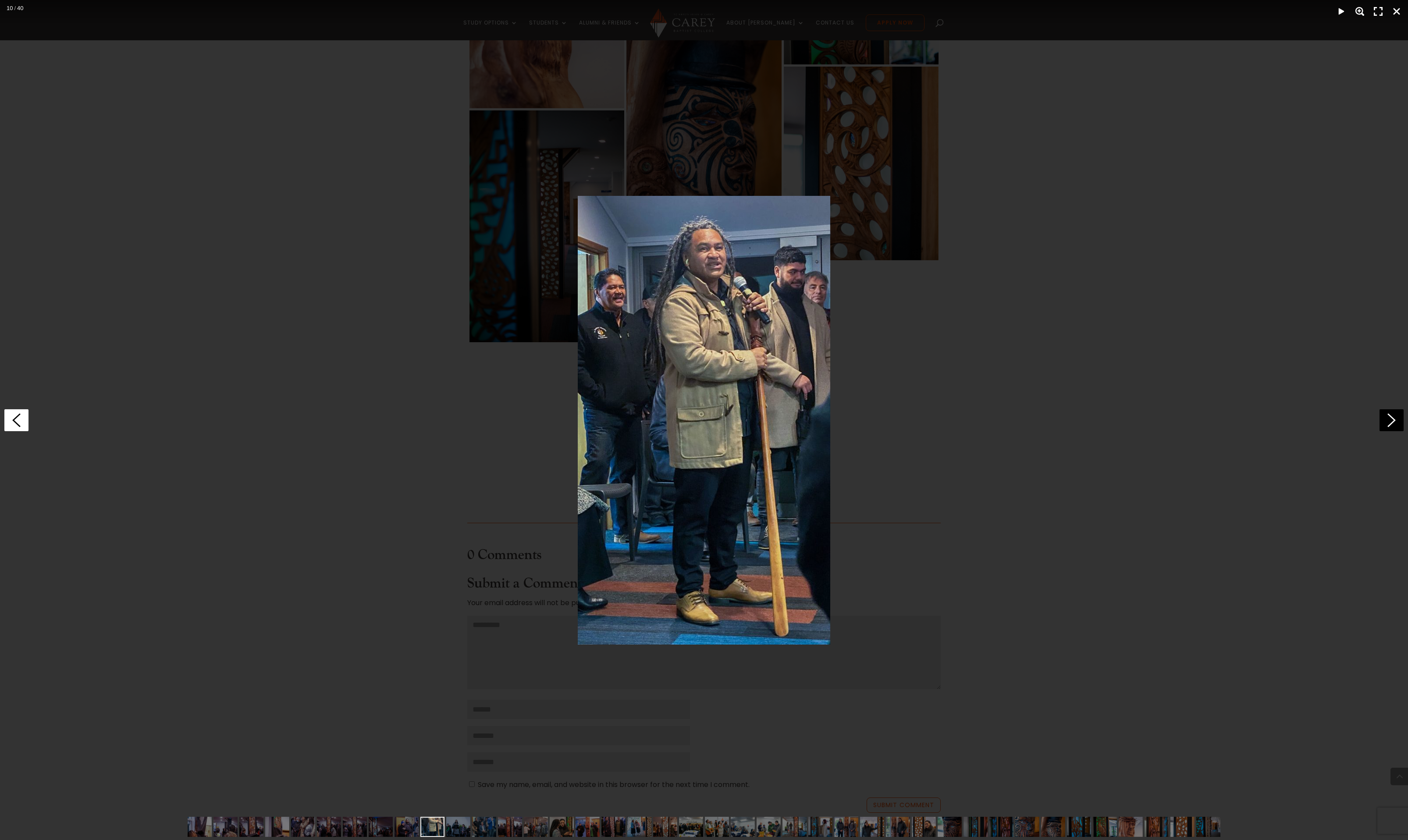
click at [26, 418] on icon at bounding box center [16, 420] width 24 height 22
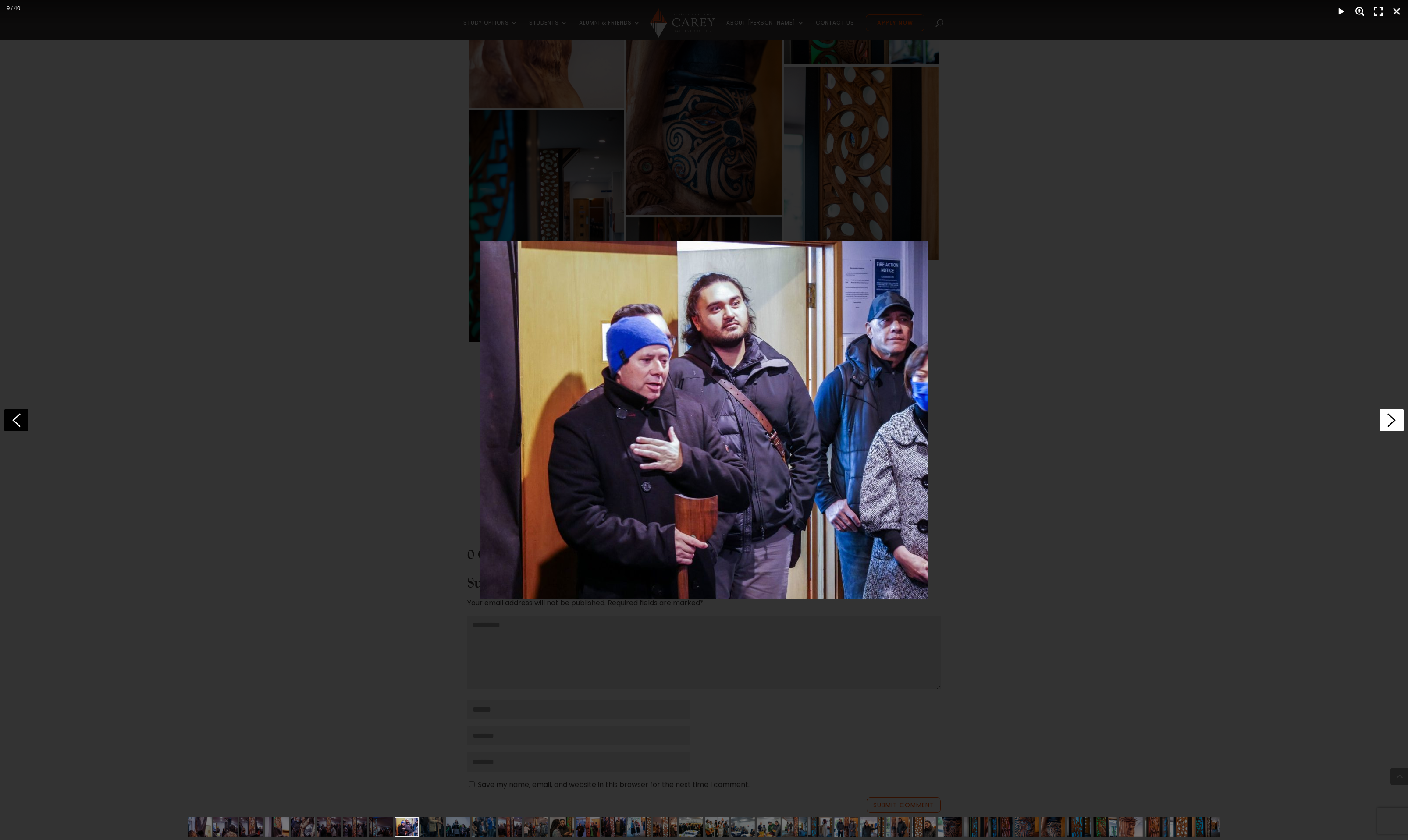
click at [1384, 420] on icon at bounding box center [1392, 420] width 24 height 22
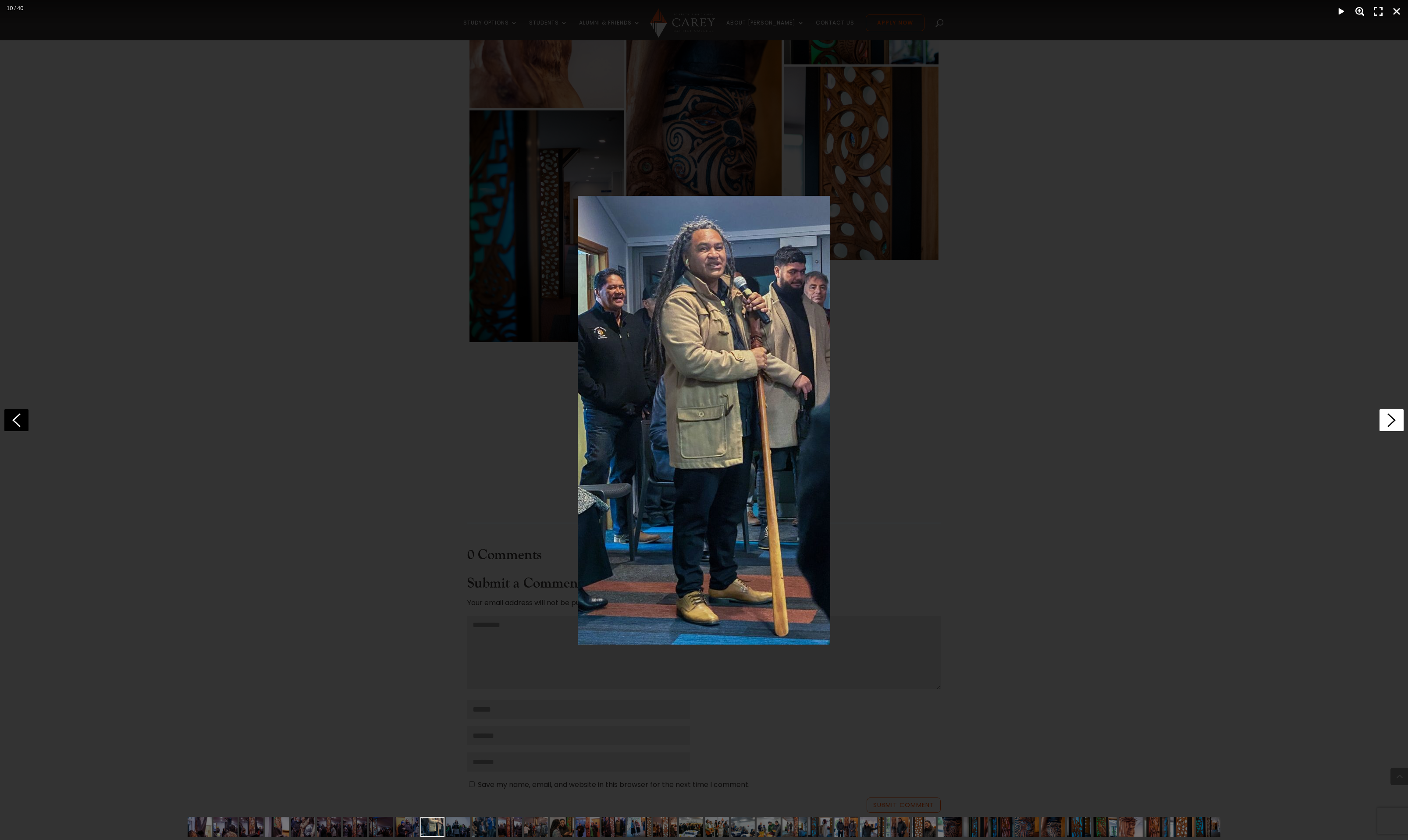
click at [1384, 420] on icon at bounding box center [1392, 420] width 24 height 22
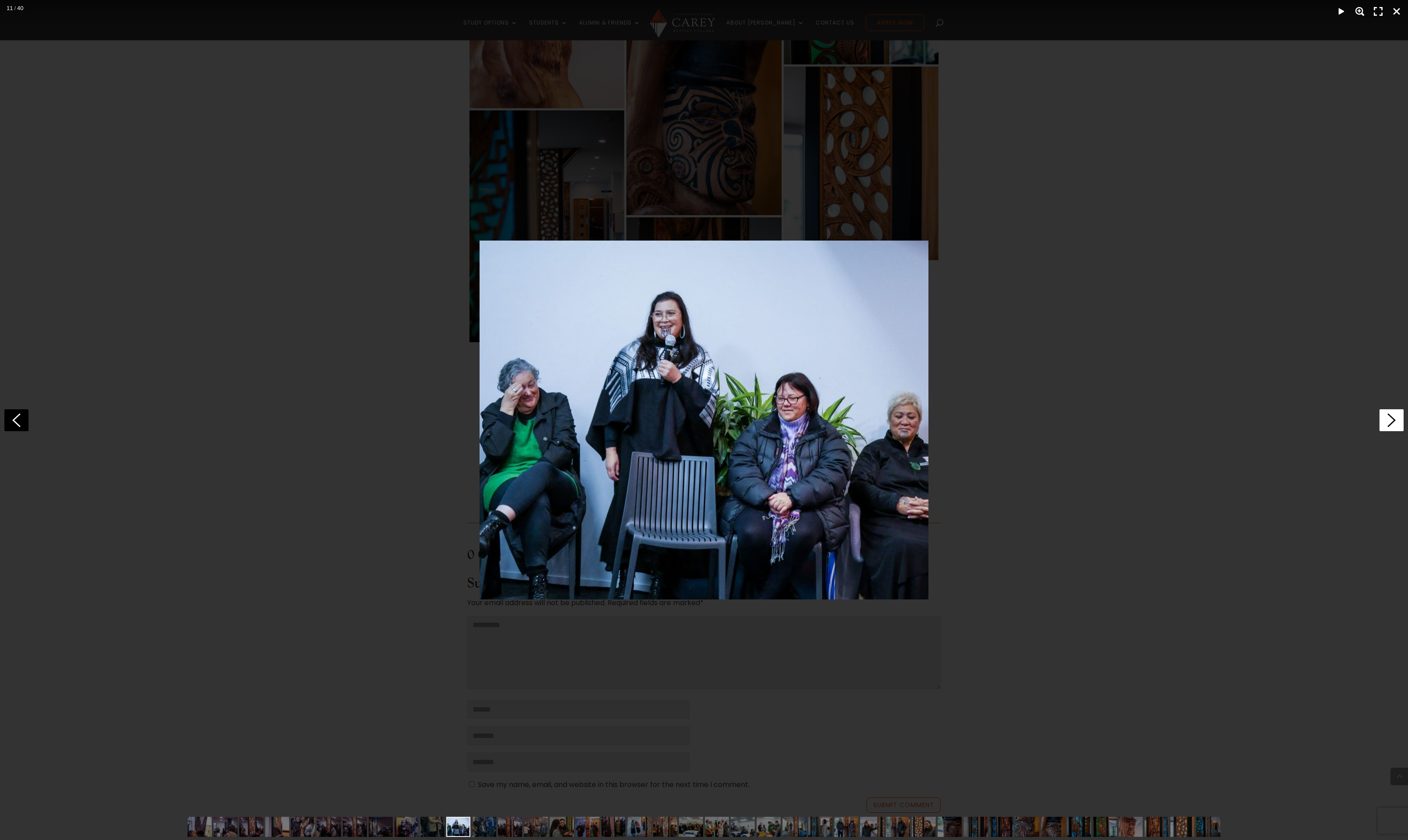
click at [1384, 420] on icon at bounding box center [1392, 420] width 24 height 22
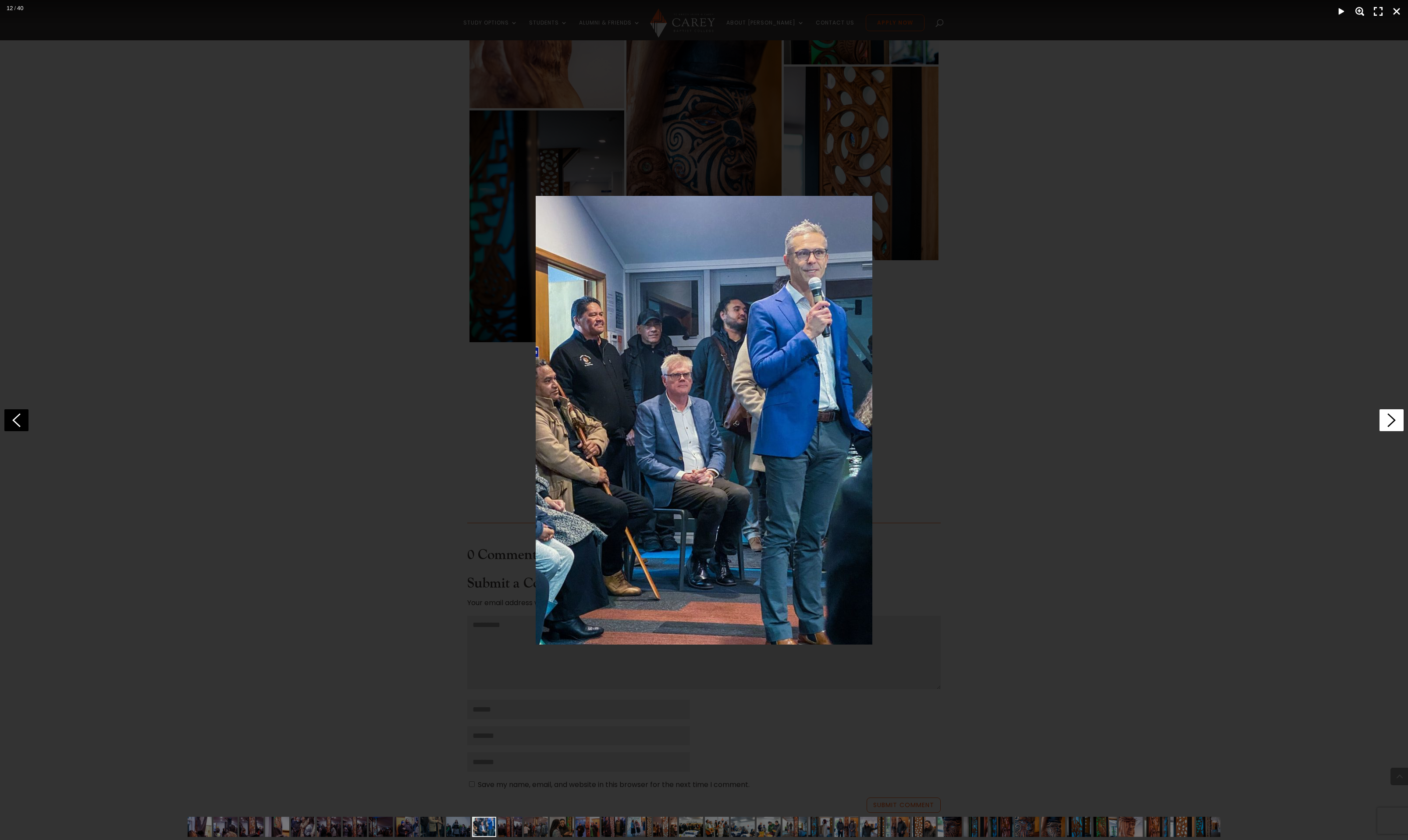
click at [1384, 420] on icon at bounding box center [1392, 420] width 24 height 22
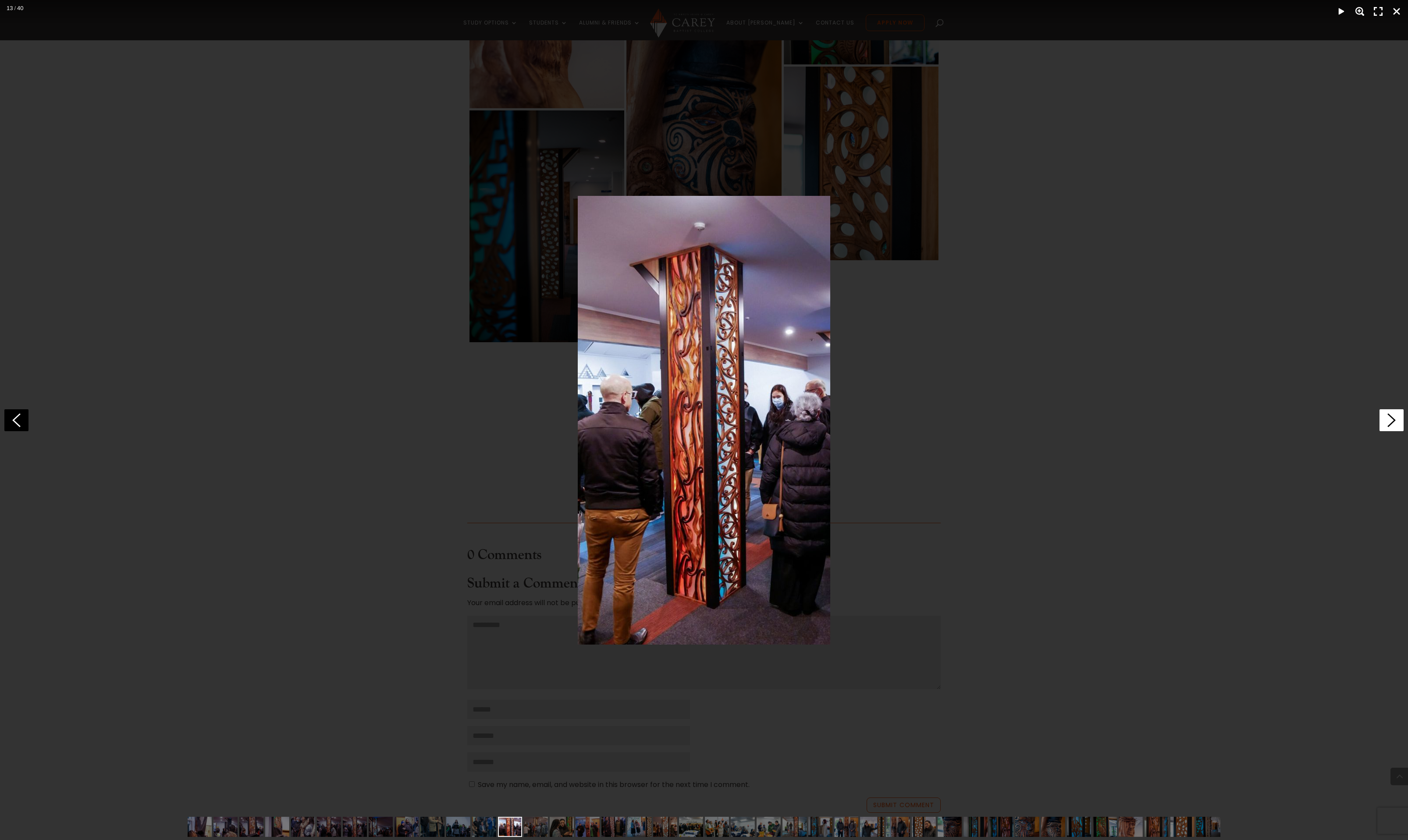
click at [1384, 420] on icon at bounding box center [1392, 420] width 24 height 22
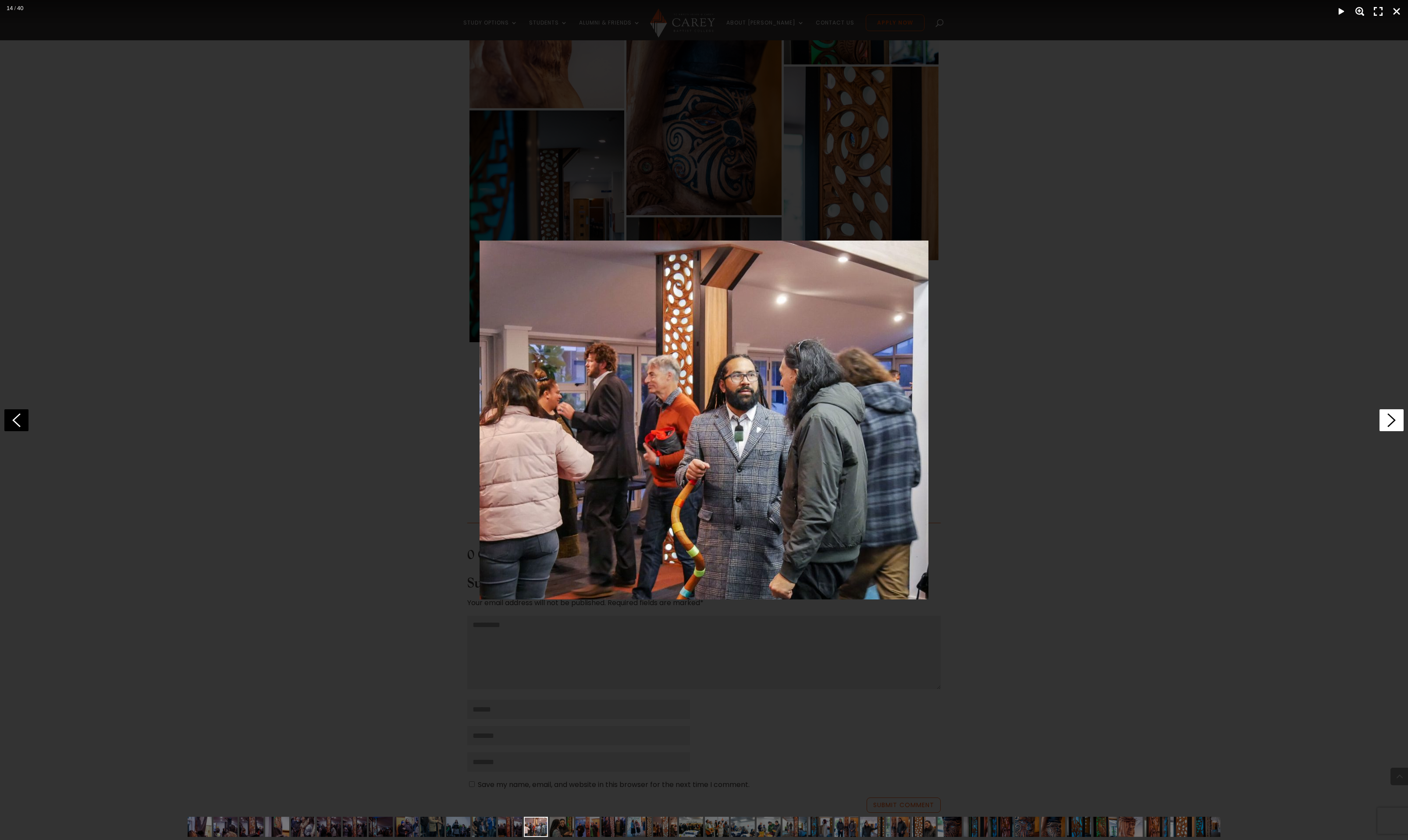
click at [1384, 420] on icon at bounding box center [1392, 420] width 24 height 22
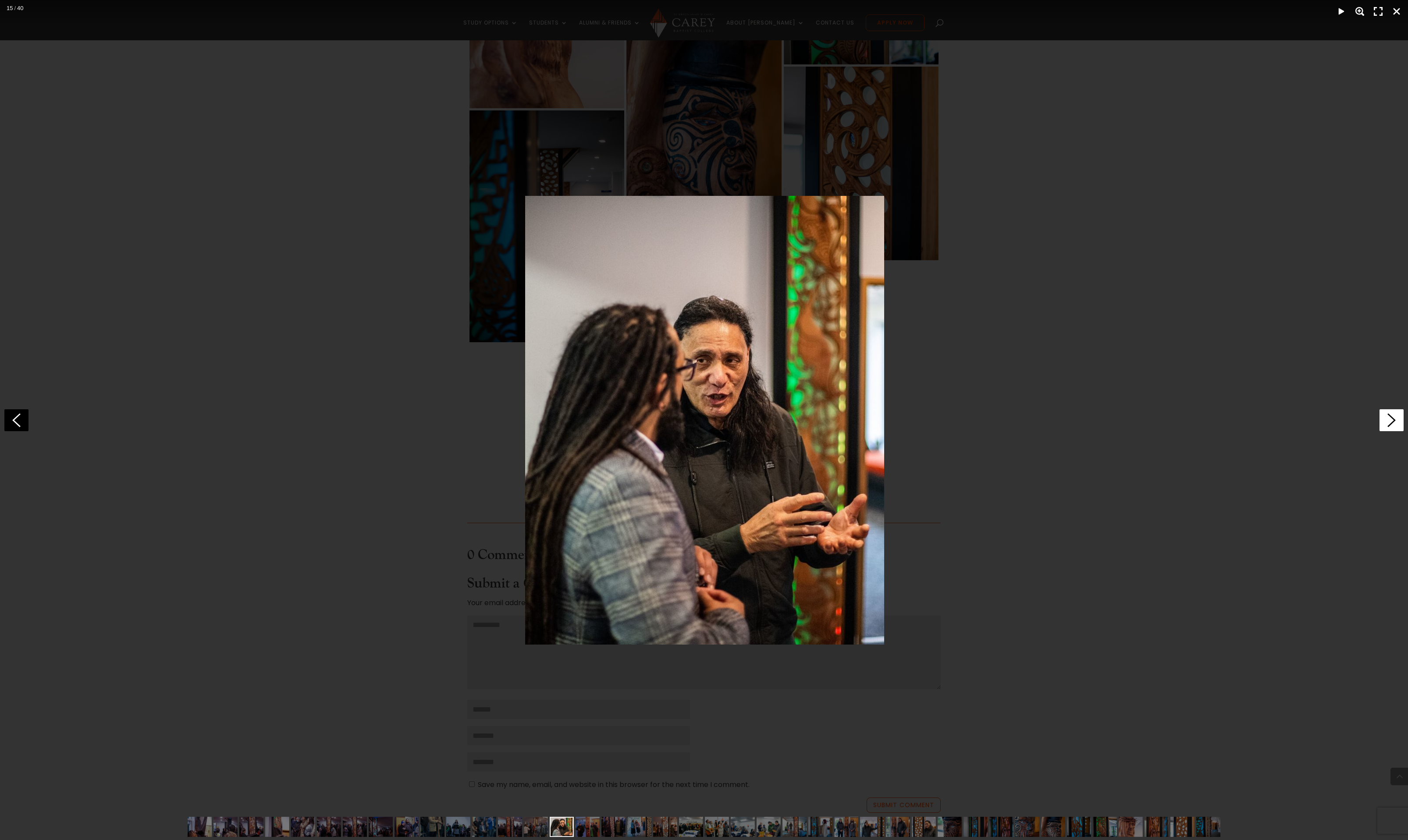
click at [1384, 420] on icon at bounding box center [1392, 420] width 24 height 22
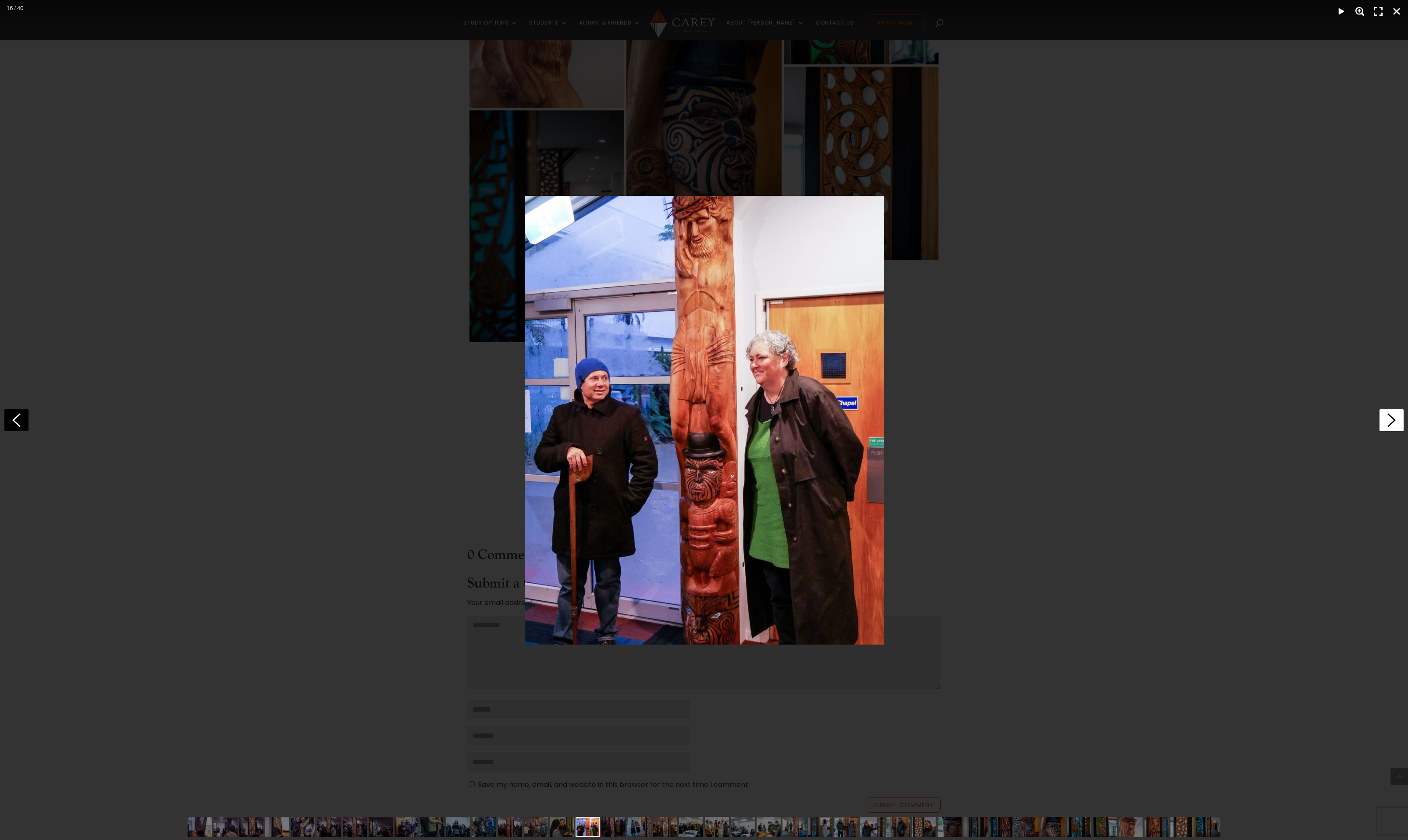
click at [1386, 421] on icon at bounding box center [1392, 420] width 24 height 22
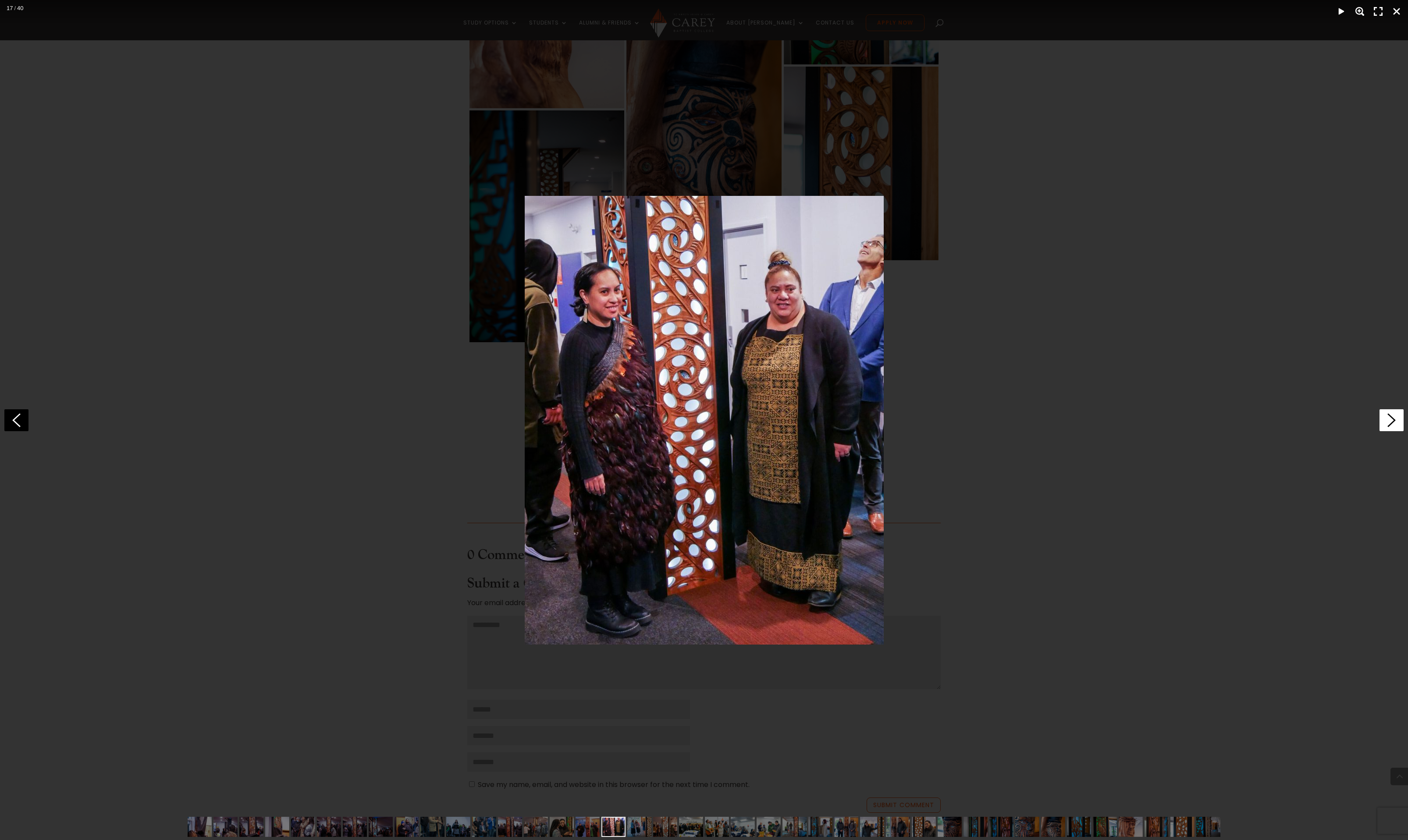
click at [1386, 421] on icon at bounding box center [1392, 420] width 24 height 22
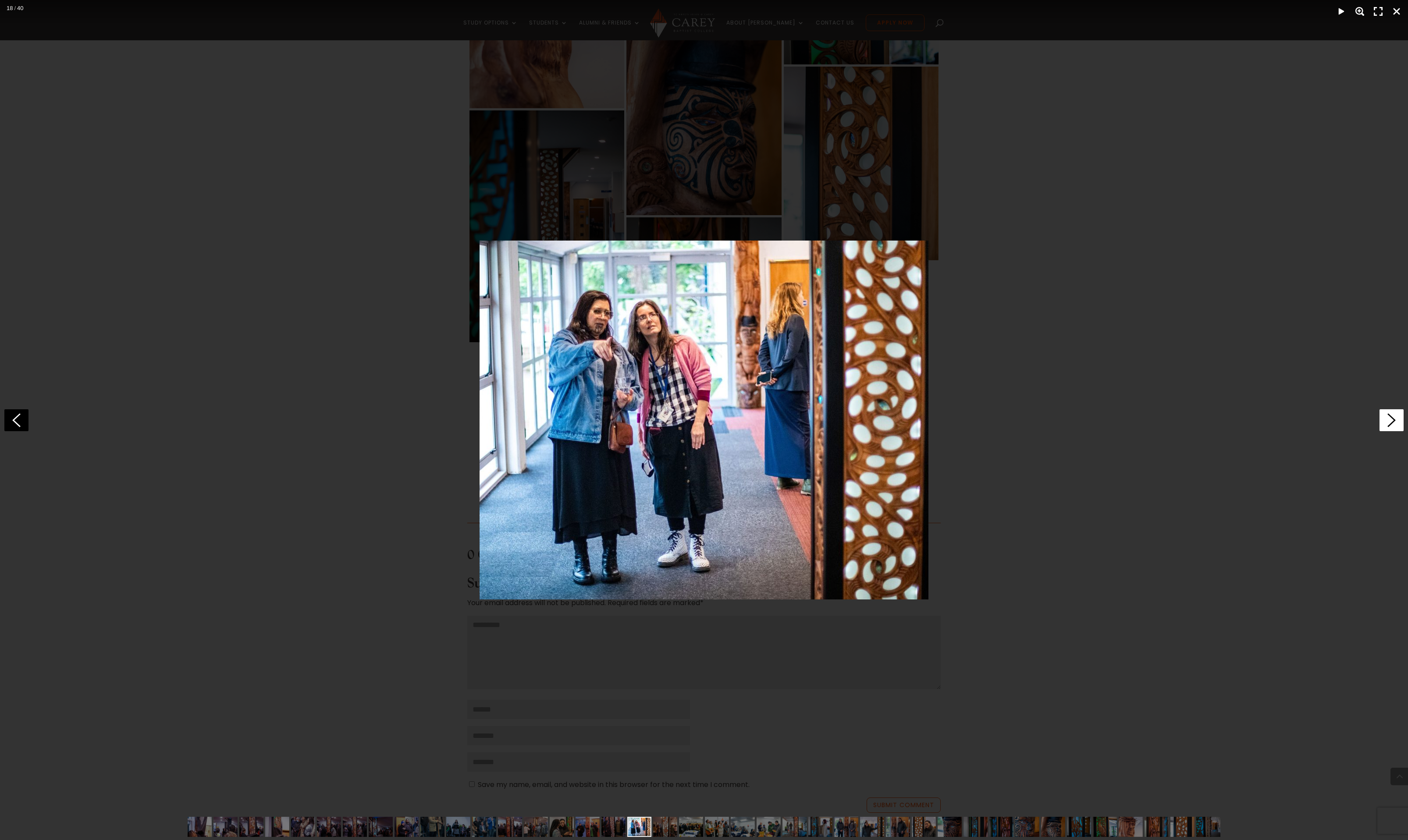
click at [1386, 421] on icon at bounding box center [1392, 420] width 24 height 22
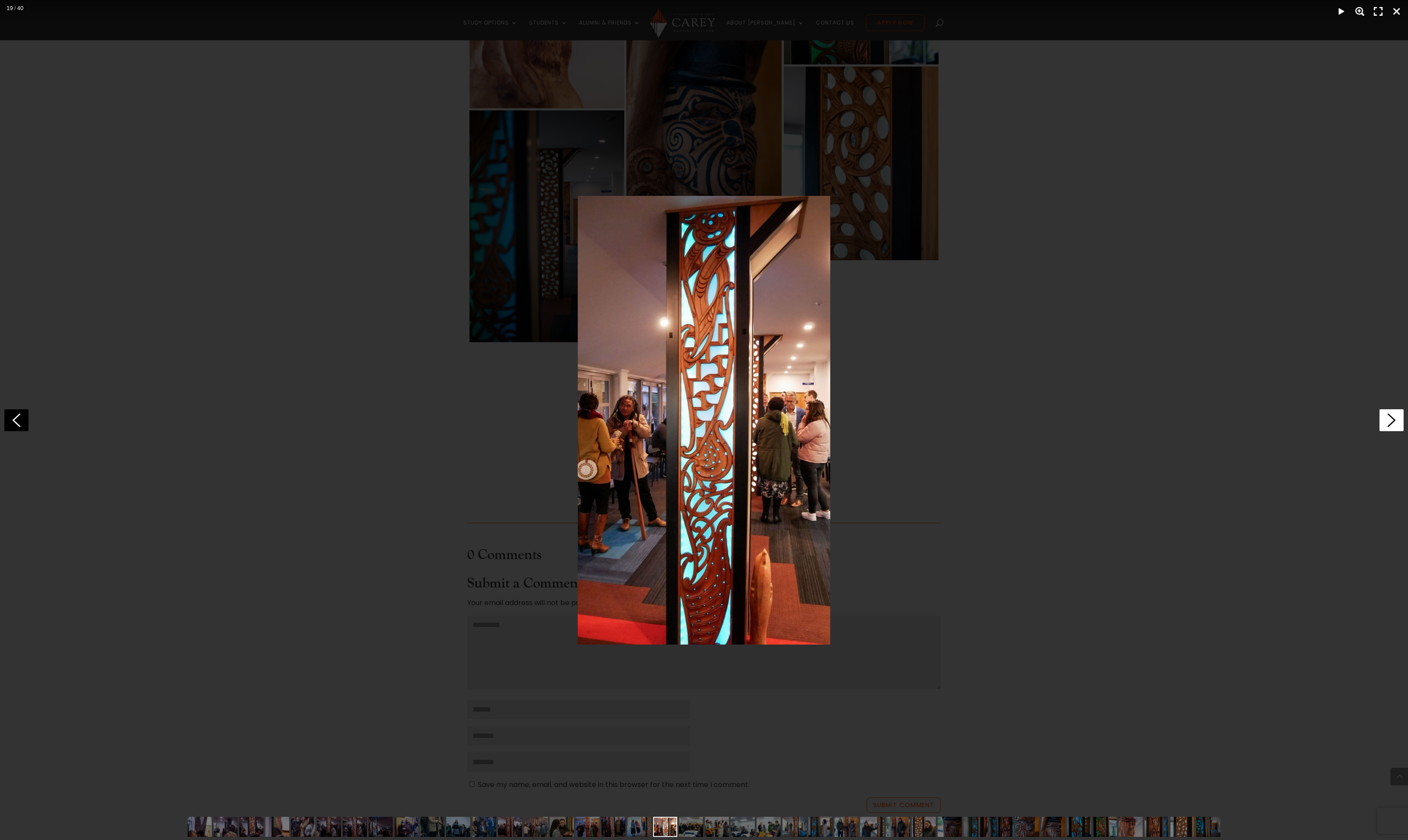
click at [1388, 419] on icon at bounding box center [1392, 420] width 24 height 22
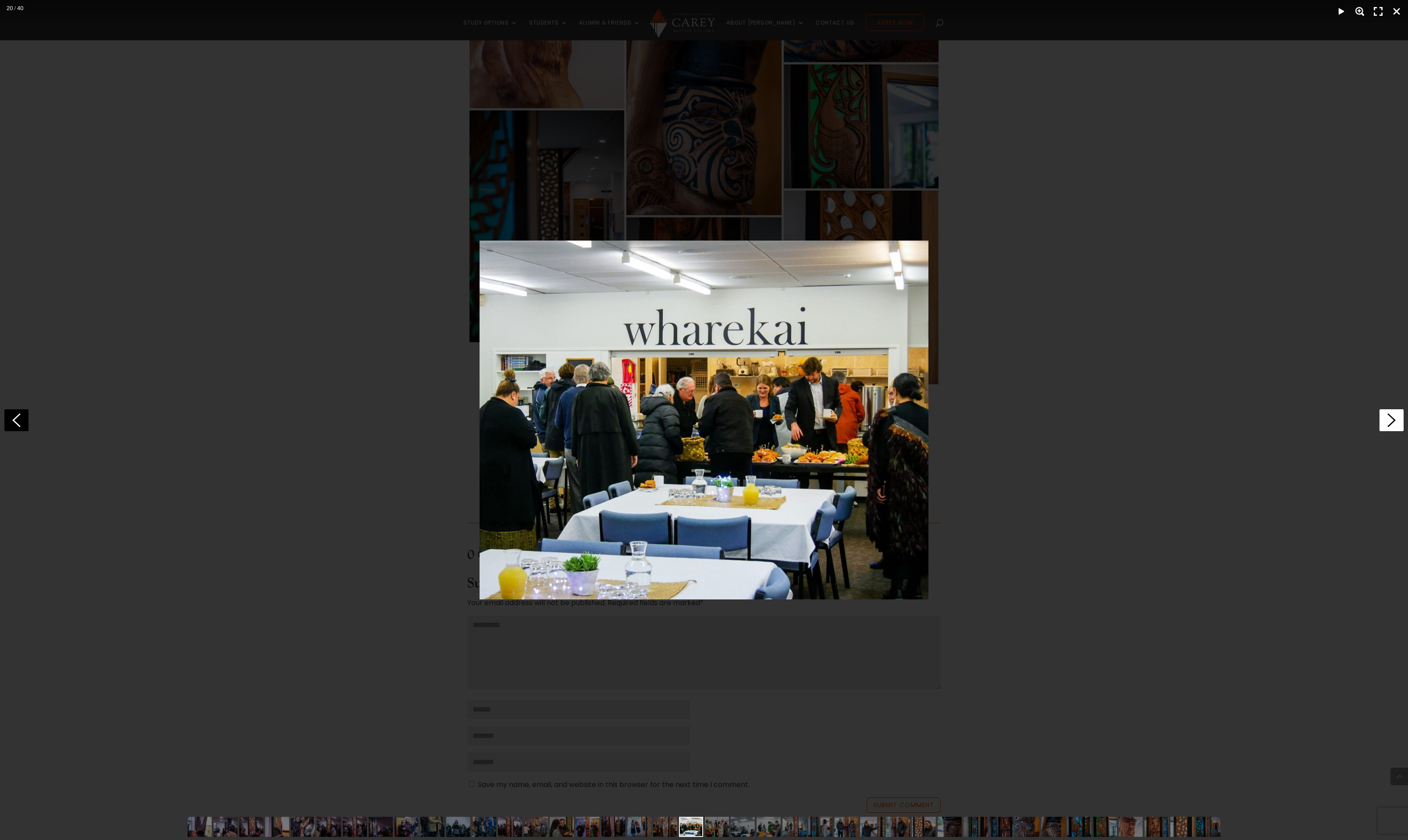
click at [1388, 419] on icon at bounding box center [1392, 420] width 24 height 22
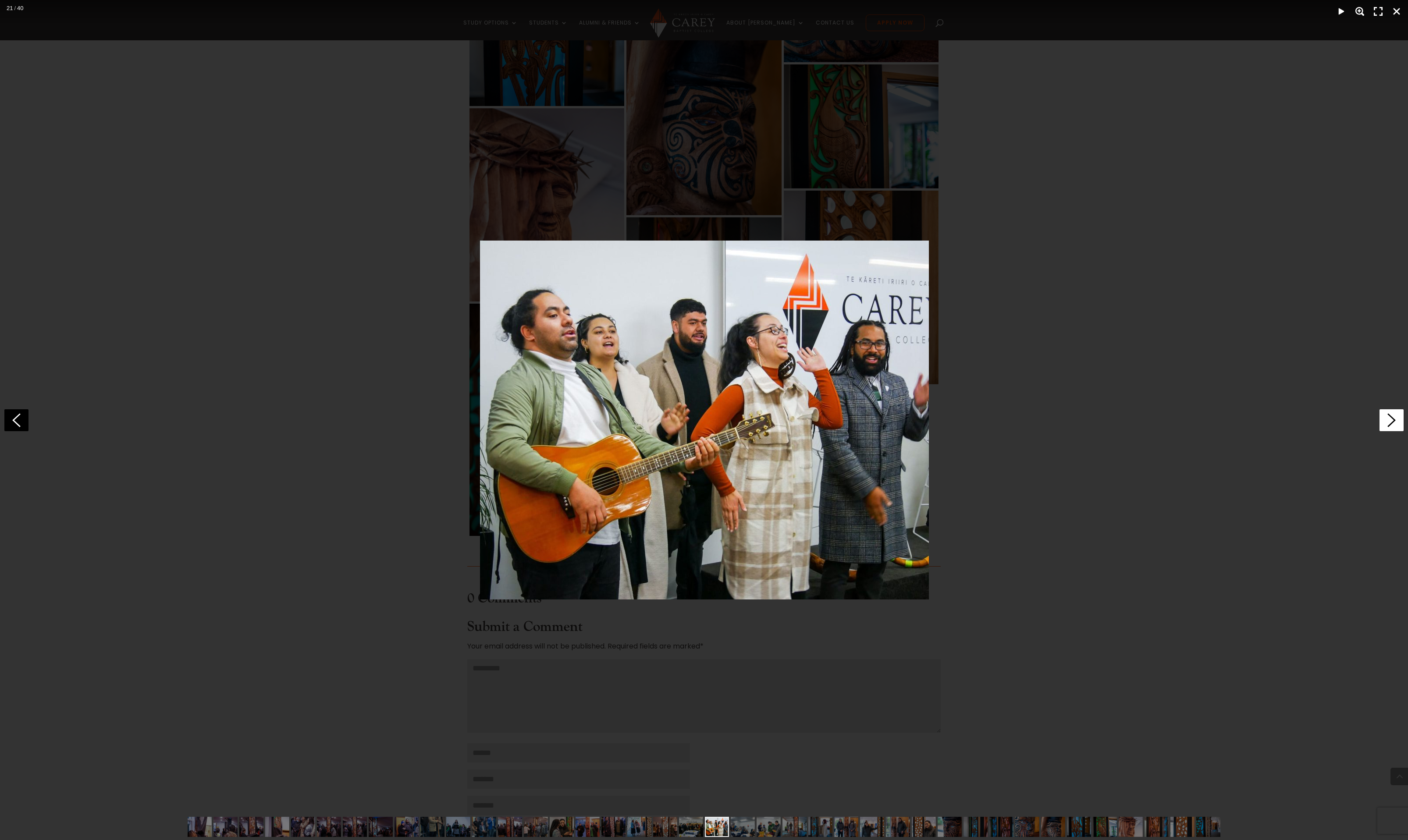
click at [1388, 419] on icon at bounding box center [1392, 420] width 24 height 22
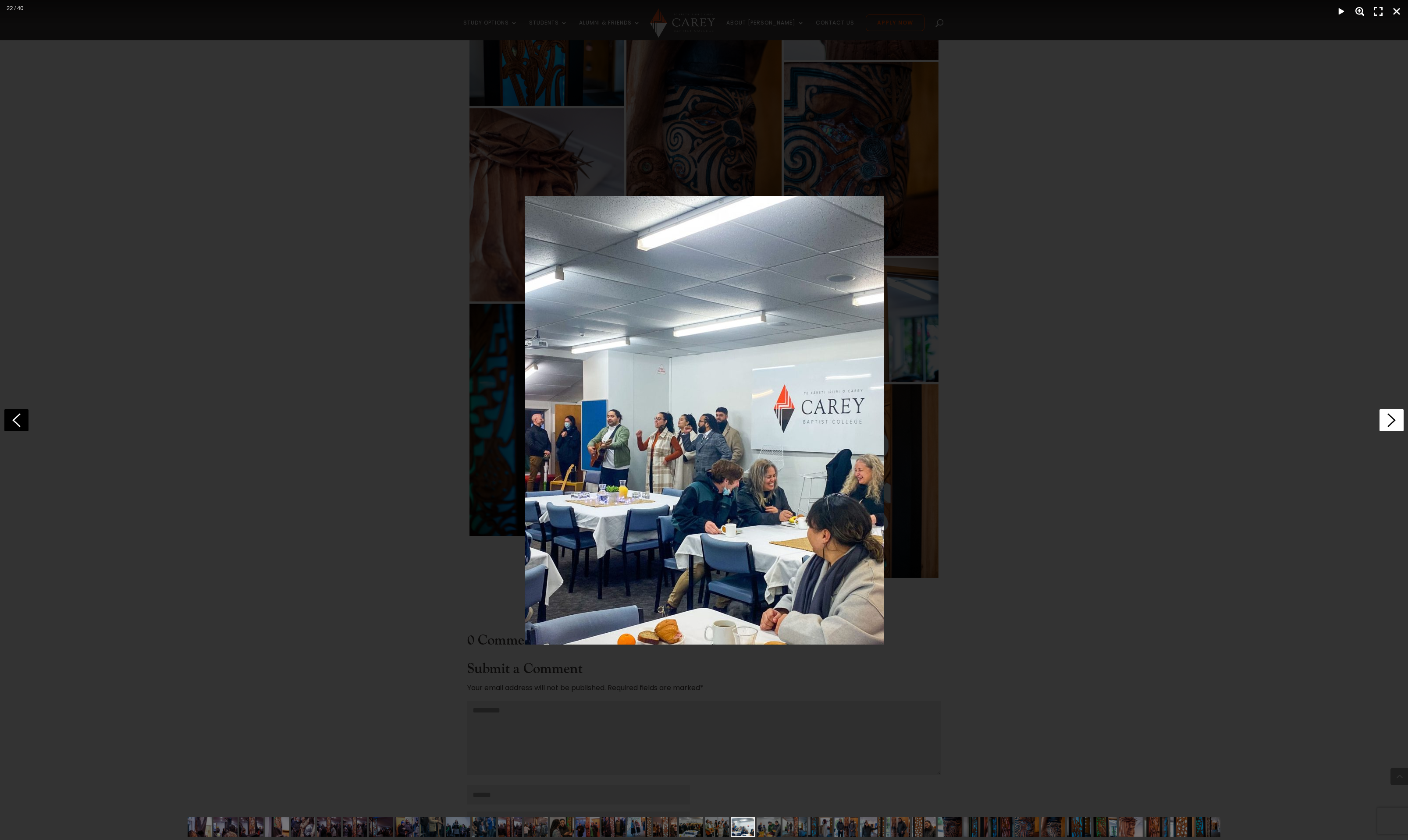
click at [1388, 419] on icon at bounding box center [1392, 420] width 24 height 22
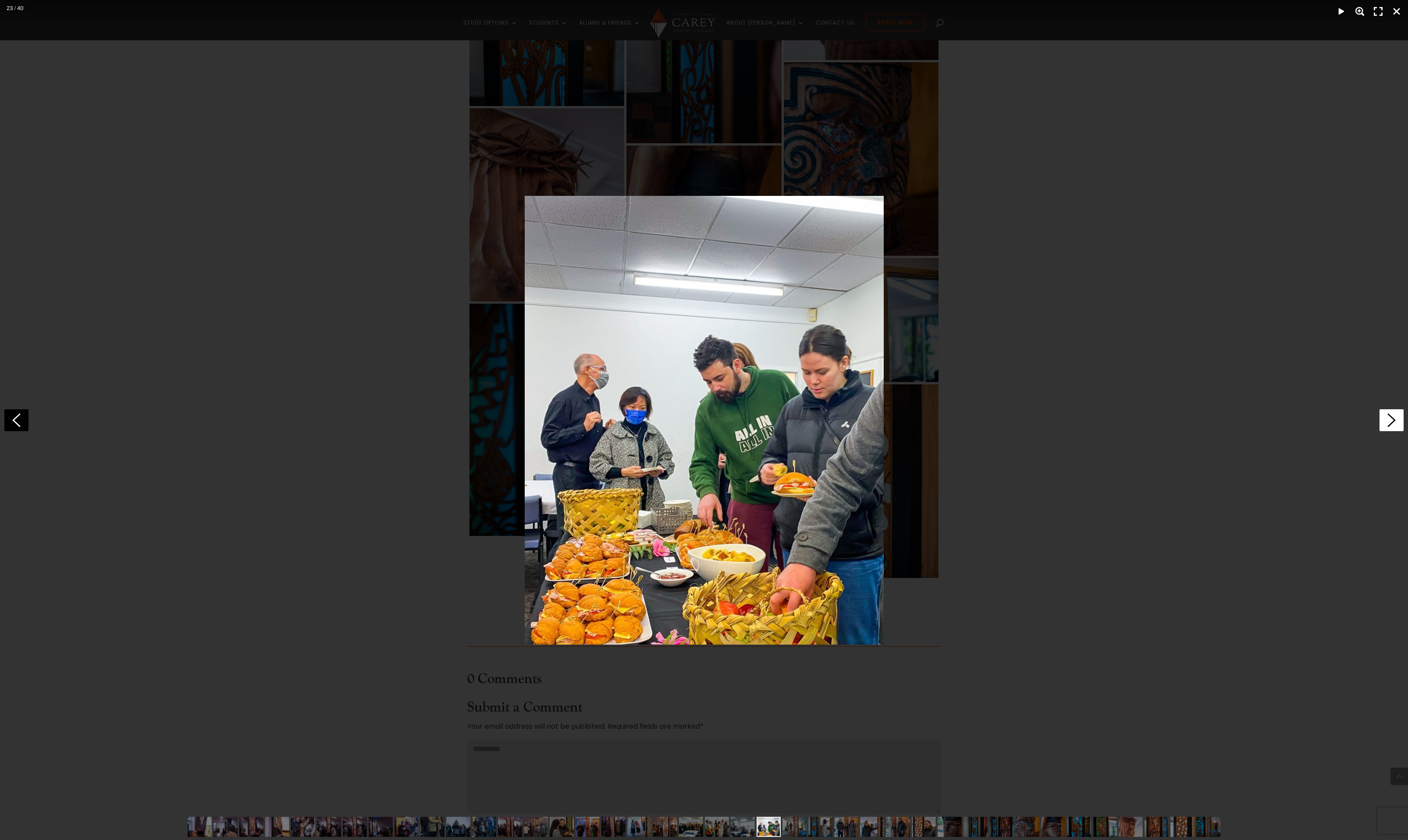
click at [1388, 419] on icon at bounding box center [1392, 420] width 24 height 22
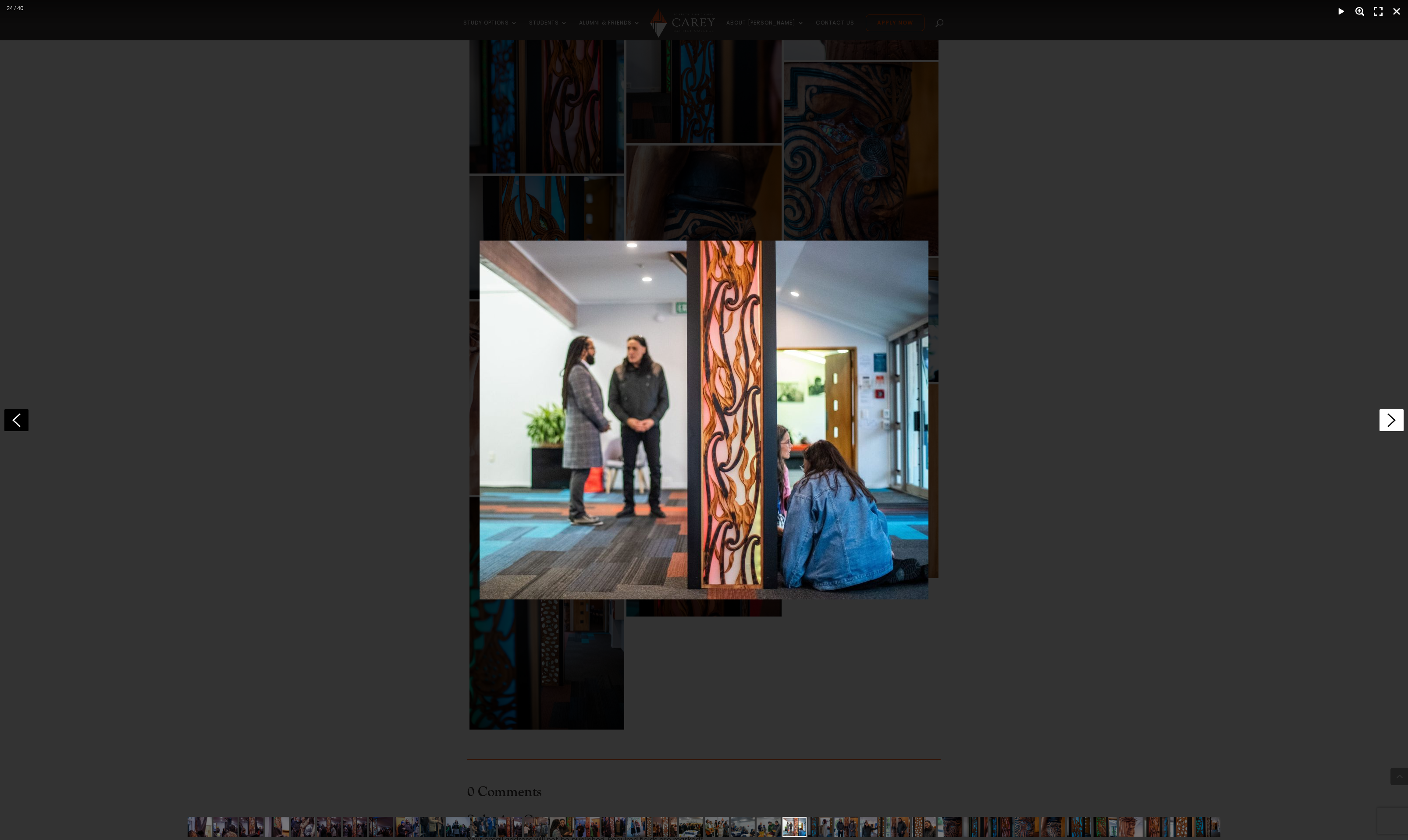
click at [1388, 419] on icon at bounding box center [1392, 420] width 24 height 22
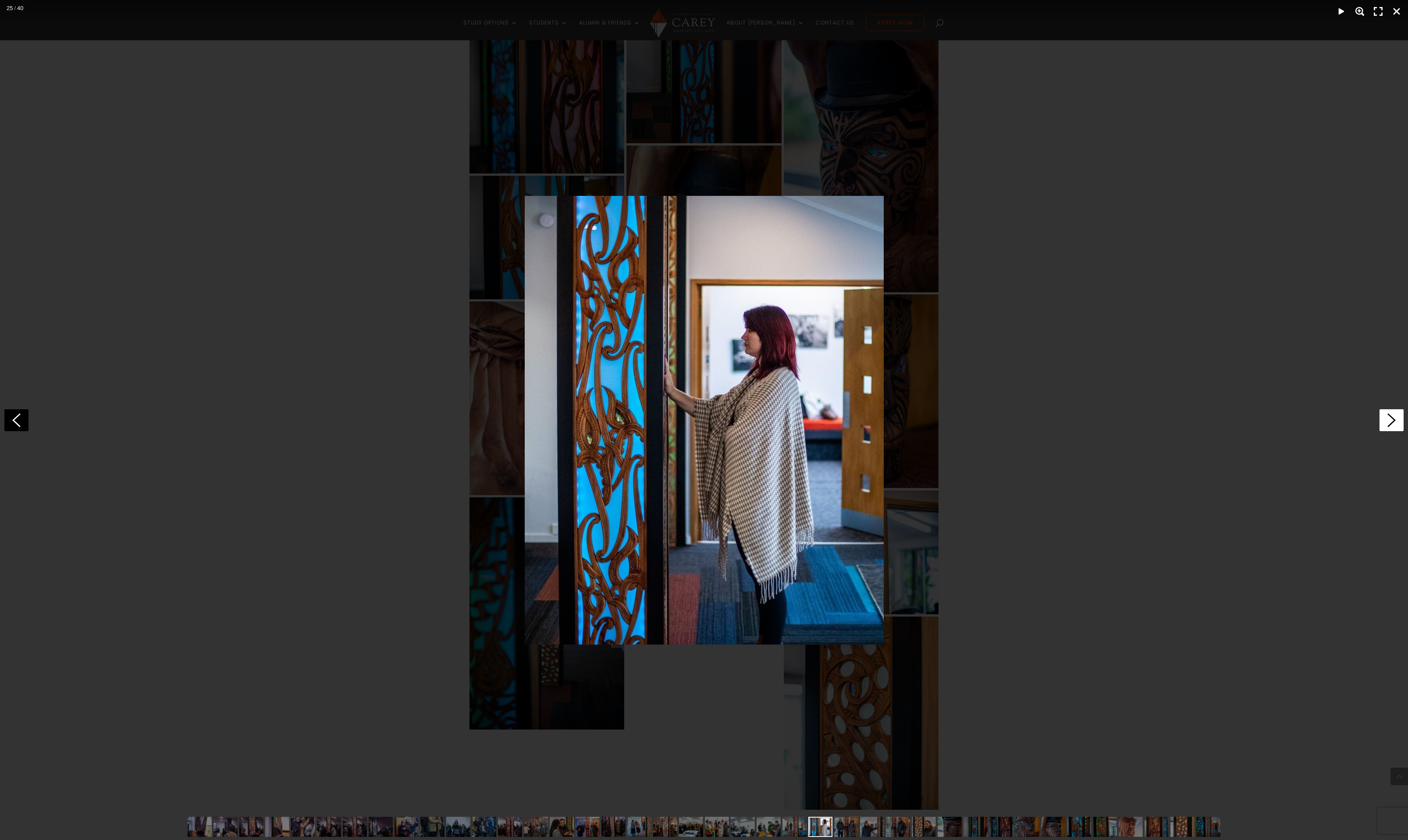
click at [1388, 419] on icon at bounding box center [1392, 420] width 24 height 22
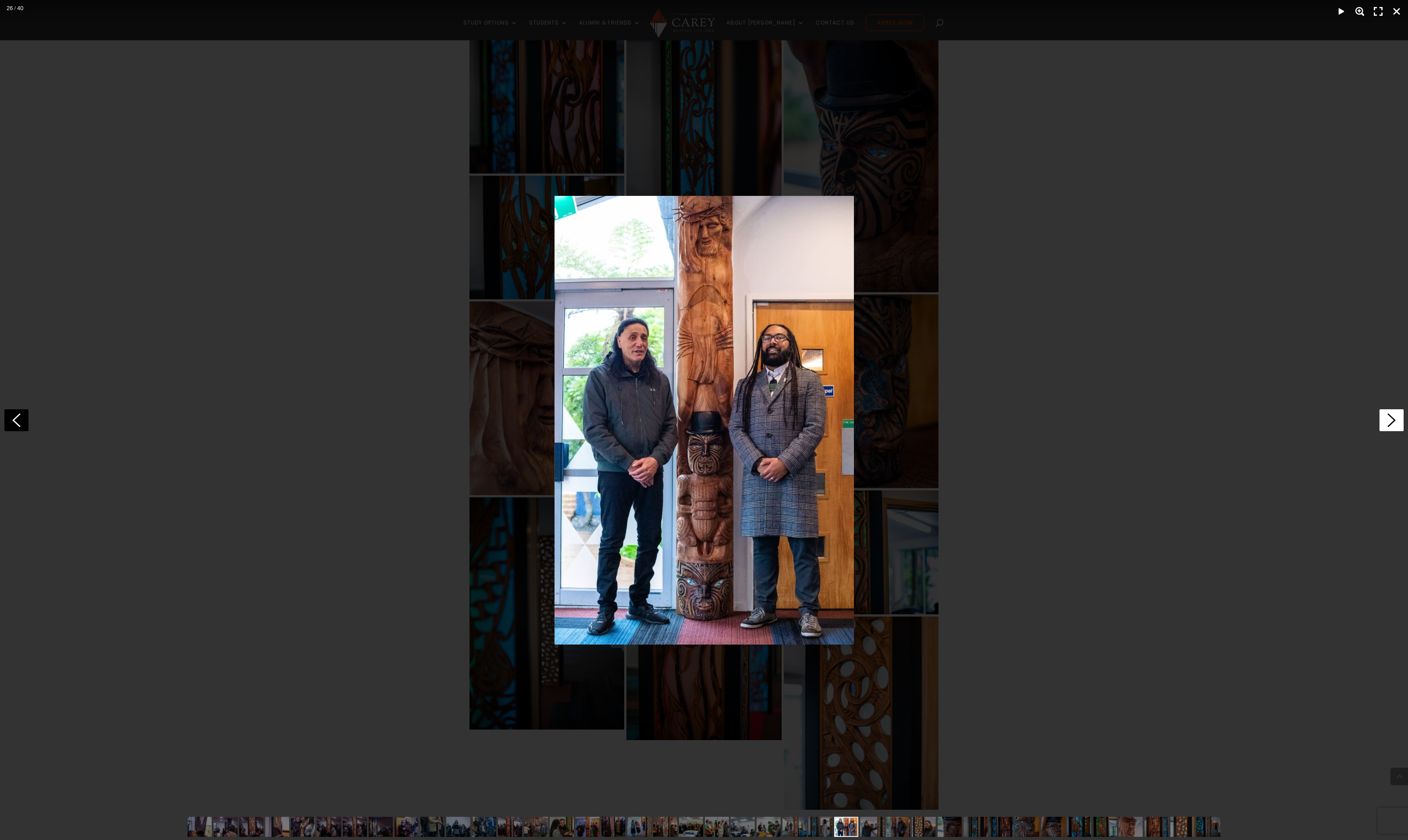
click at [1388, 419] on icon at bounding box center [1392, 420] width 24 height 22
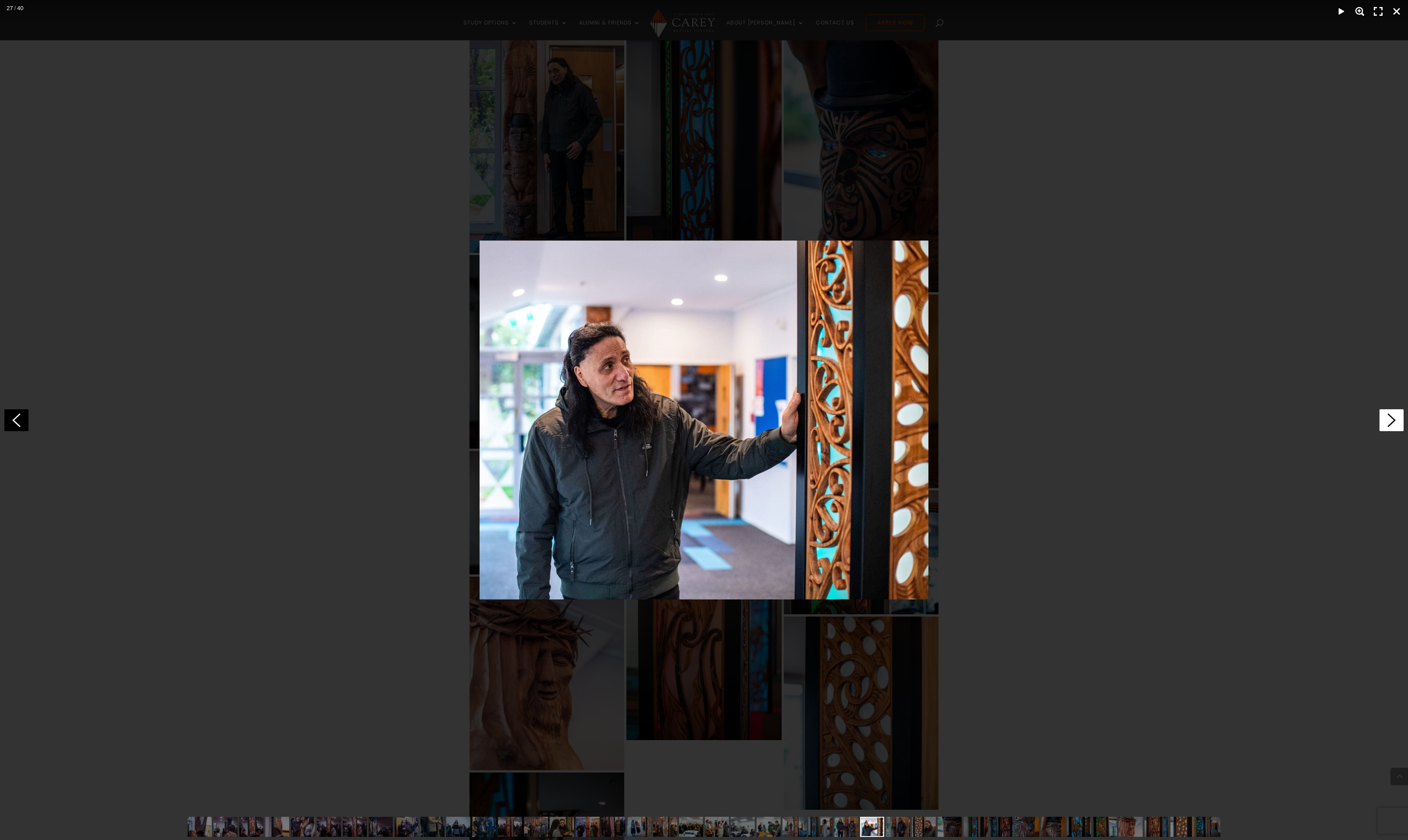
click at [1388, 419] on icon at bounding box center [1392, 420] width 24 height 22
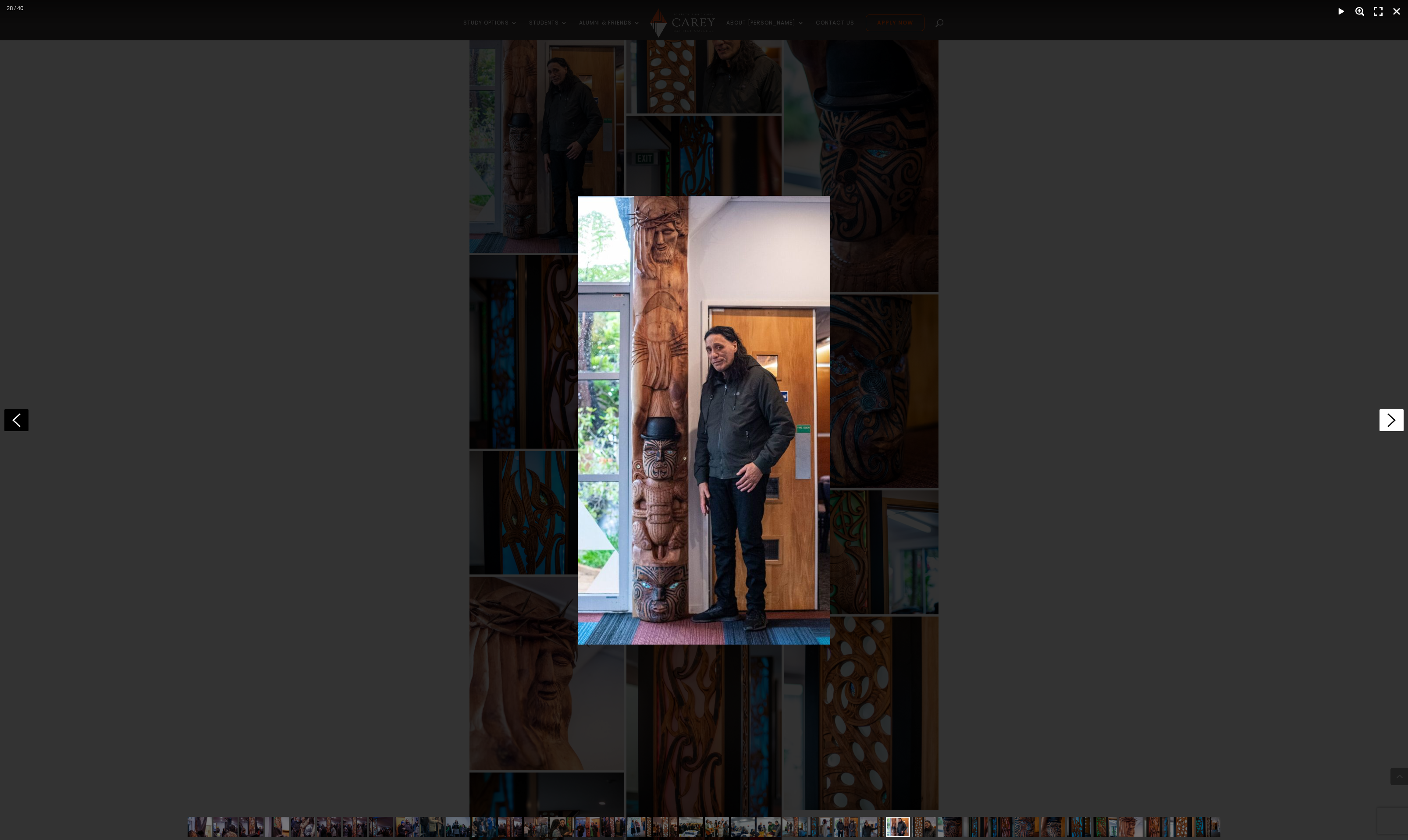
click at [1388, 419] on icon at bounding box center [1392, 420] width 24 height 22
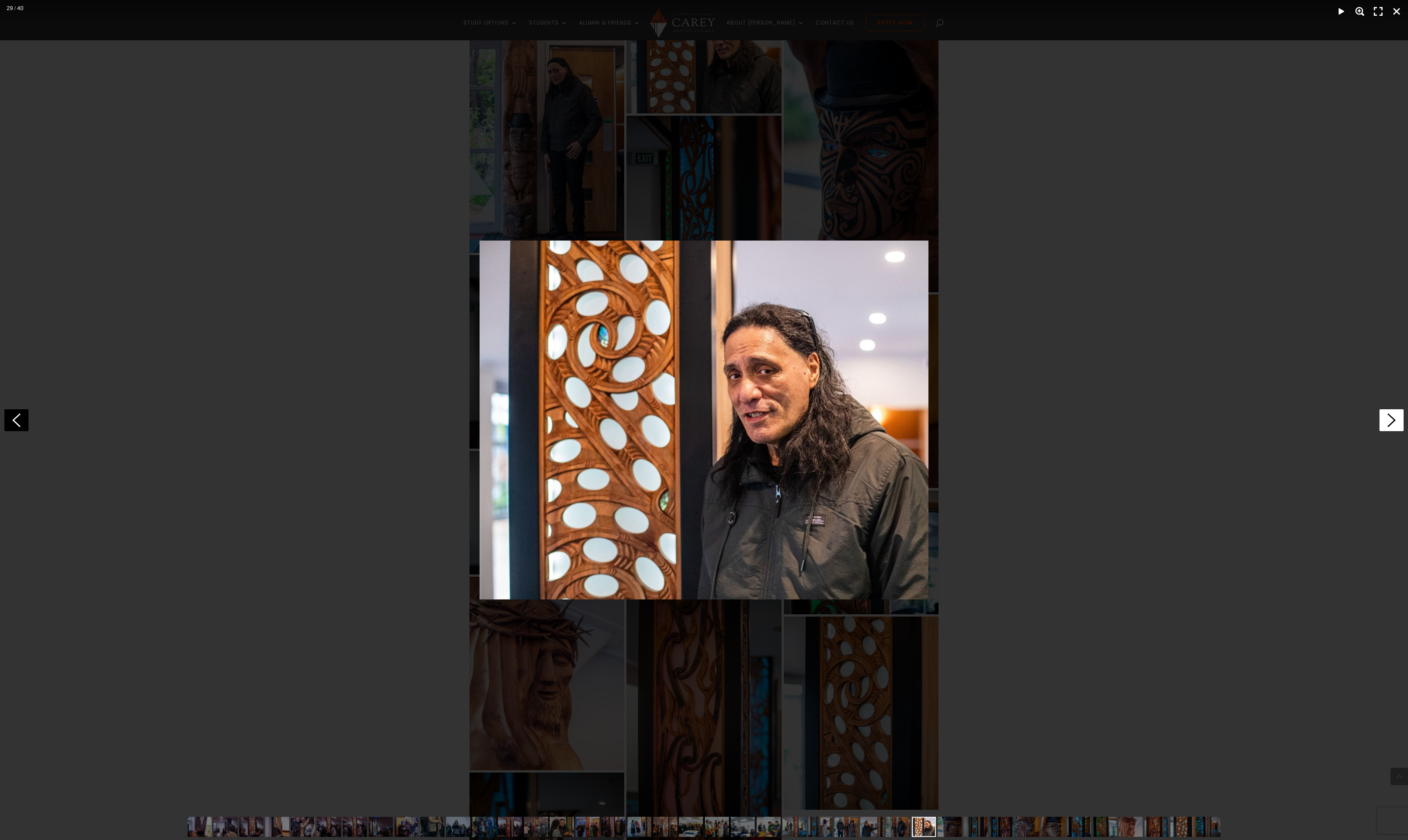
click at [1388, 419] on icon at bounding box center [1392, 420] width 24 height 22
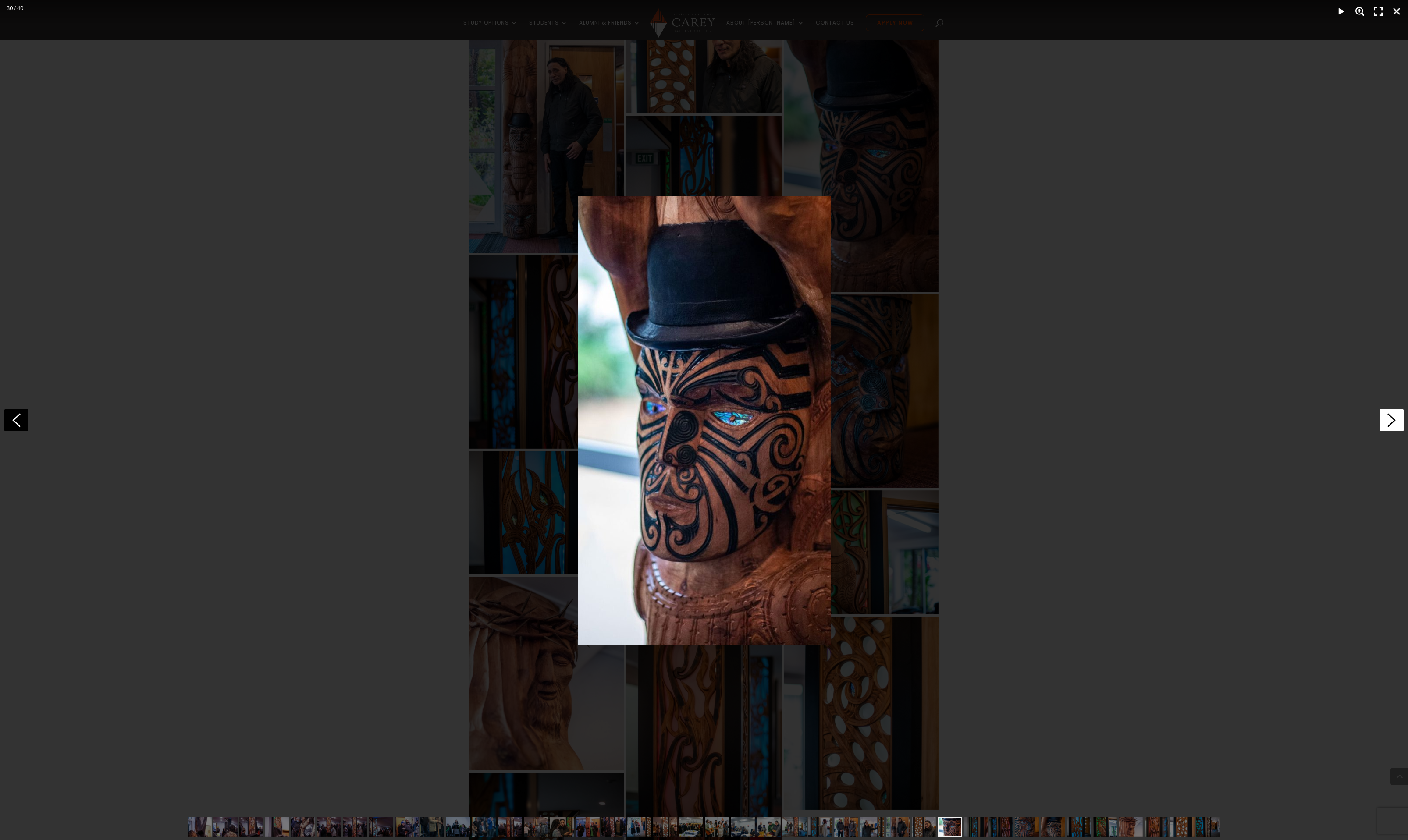
click at [1388, 419] on icon at bounding box center [1392, 420] width 24 height 22
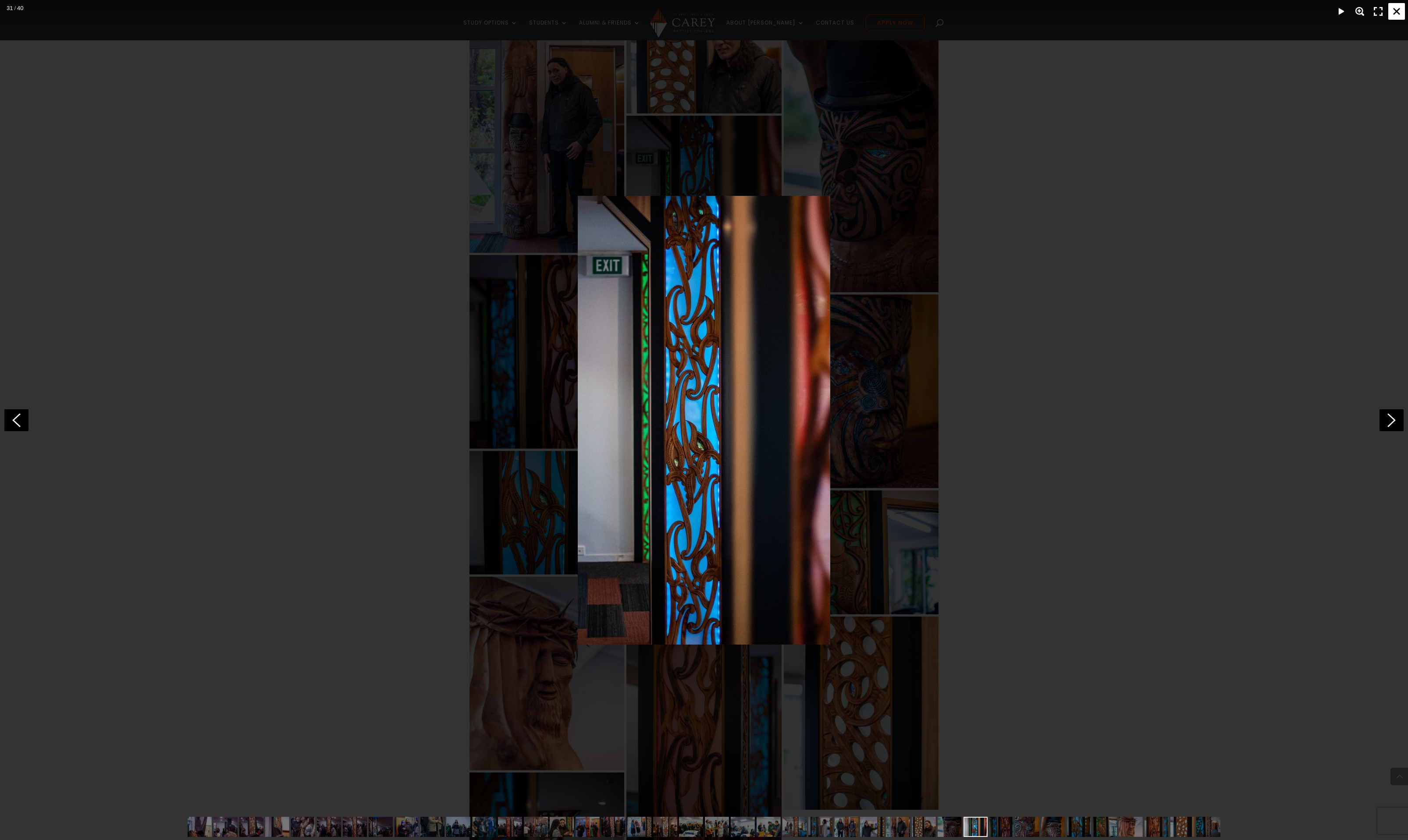
click at [1400, 9] on div "Close" at bounding box center [1397, 11] width 16 height 16
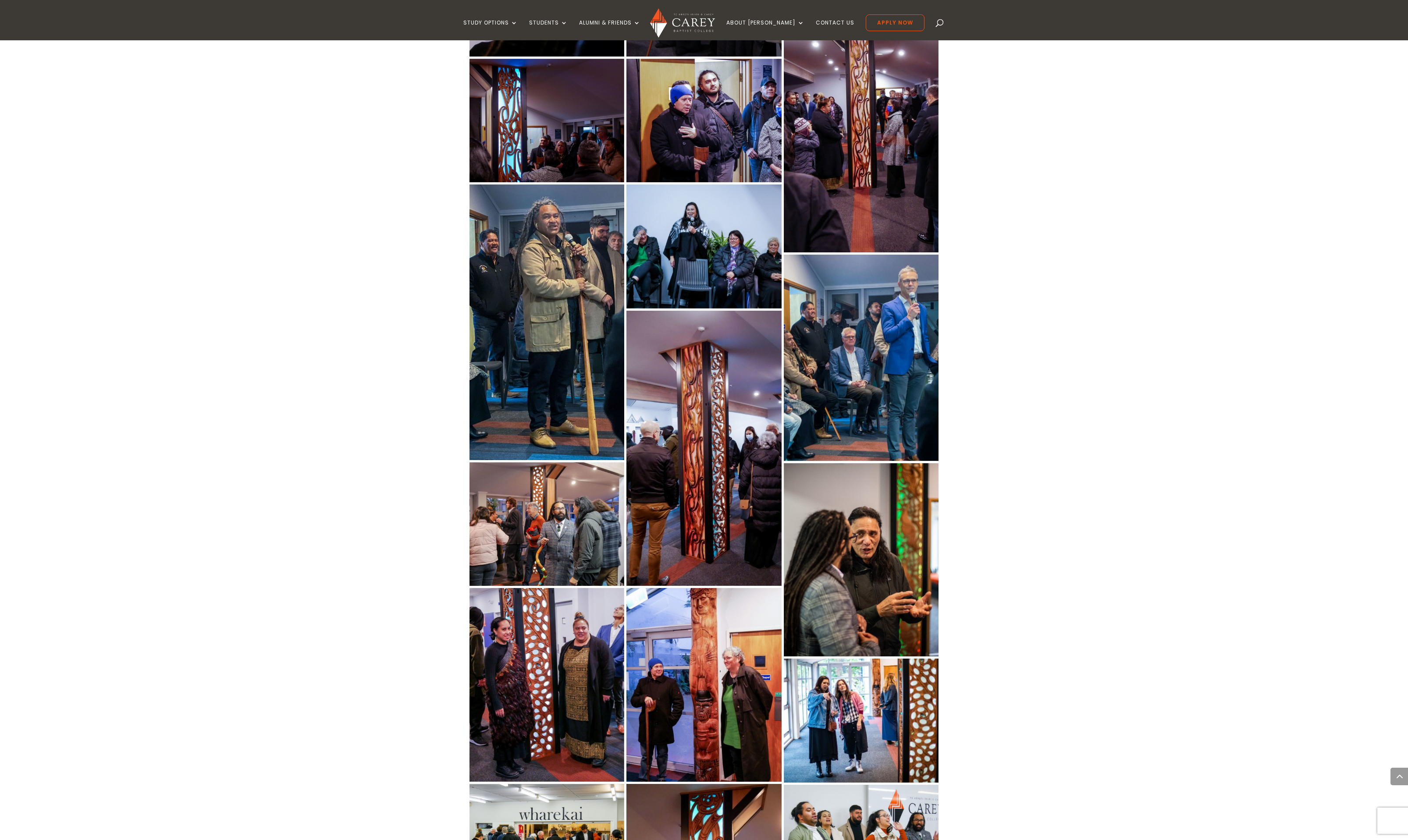
scroll to position [789, 0]
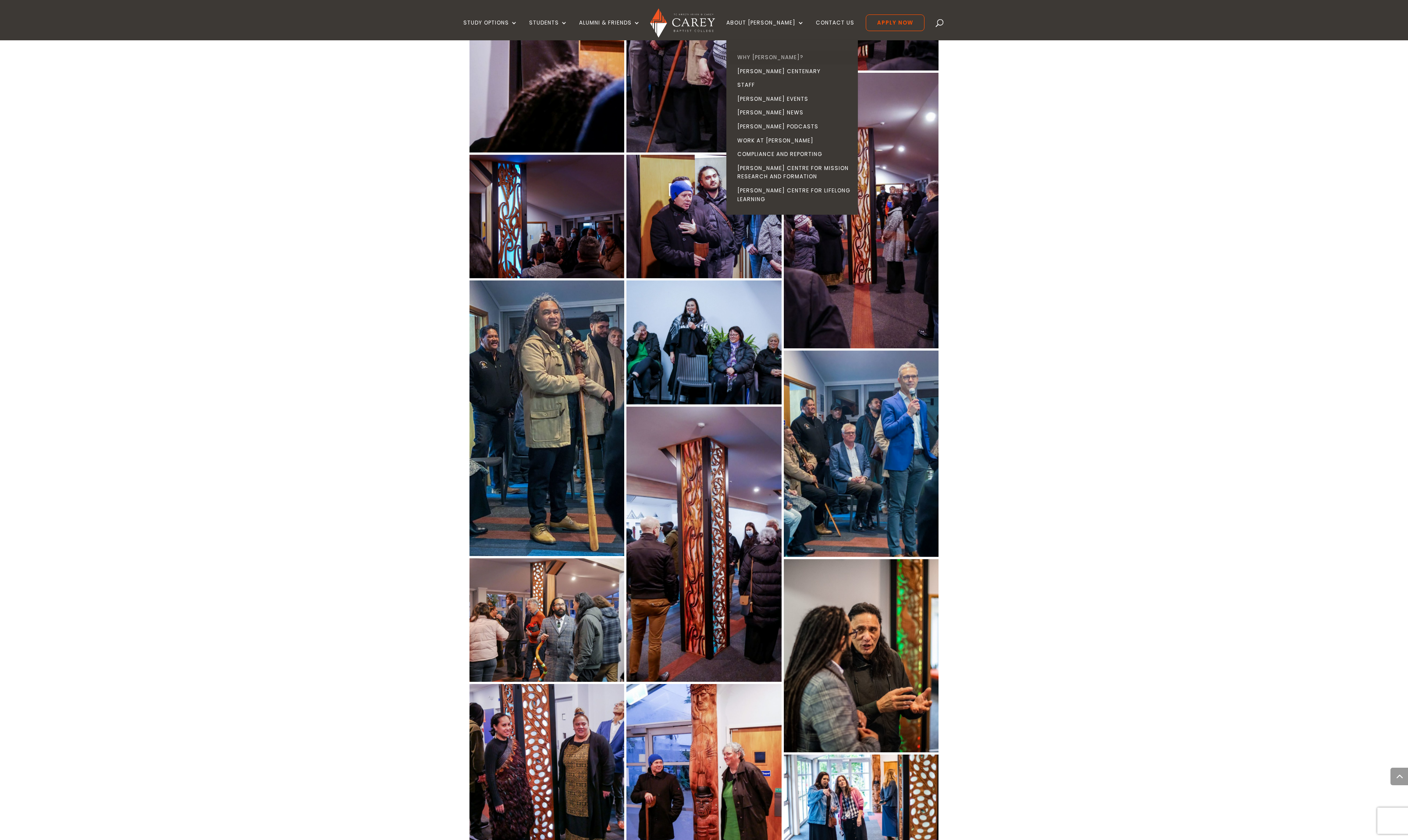
click at [775, 56] on link "Why [PERSON_NAME]?" at bounding box center [794, 57] width 132 height 14
